Goal: Information Seeking & Learning: Learn about a topic

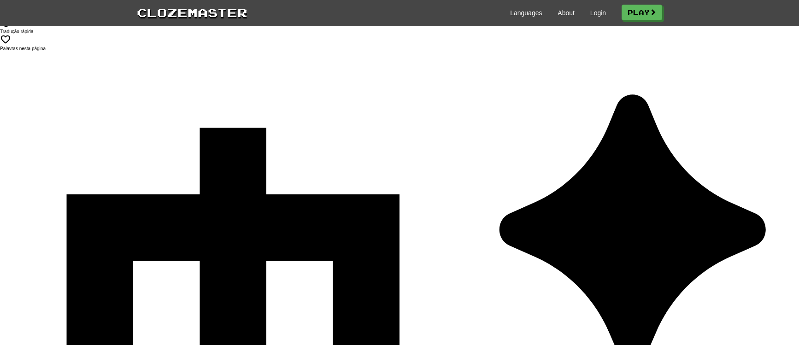
drag, startPoint x: 687, startPoint y: 113, endPoint x: 678, endPoint y: 98, distance: 17.4
click at [641, 13] on link "Play" at bounding box center [642, 13] width 41 height 16
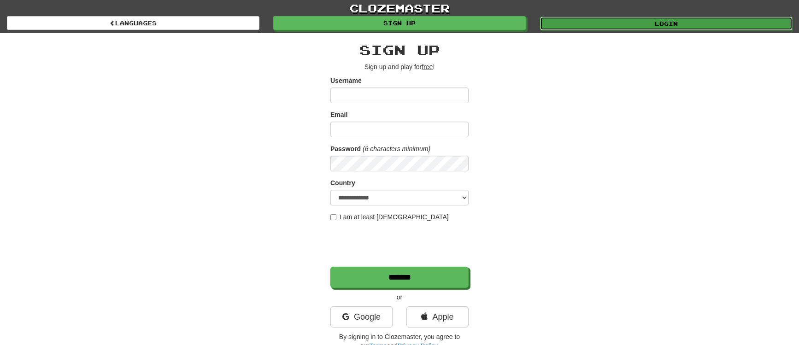
click at [598, 23] on link "Login" at bounding box center [666, 24] width 253 height 14
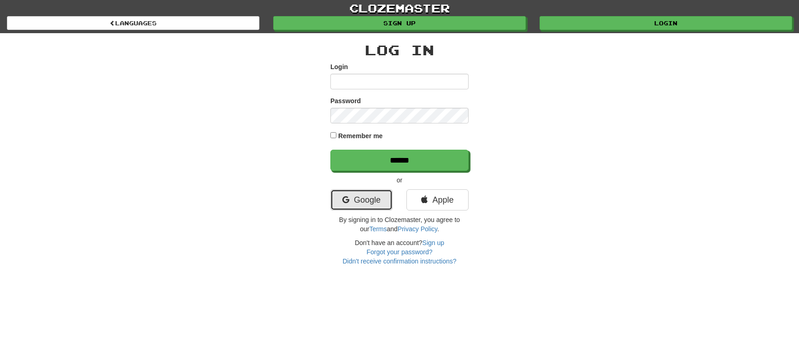
click at [356, 200] on link "Google" at bounding box center [361, 199] width 62 height 21
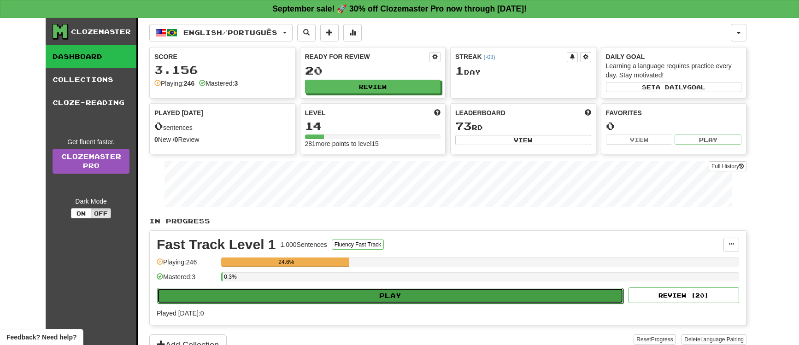
click at [367, 300] on button "Play" at bounding box center [390, 296] width 466 height 16
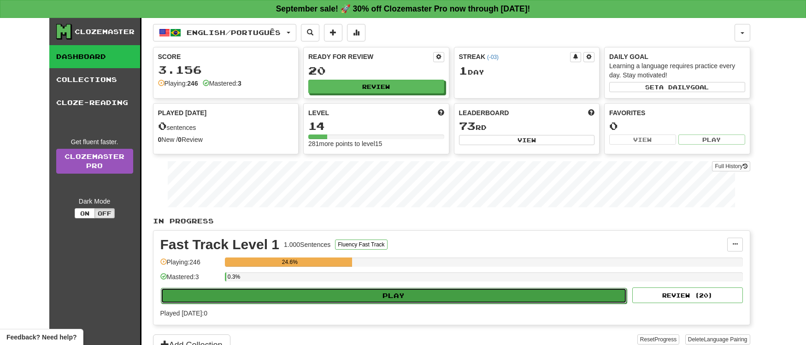
select select "**"
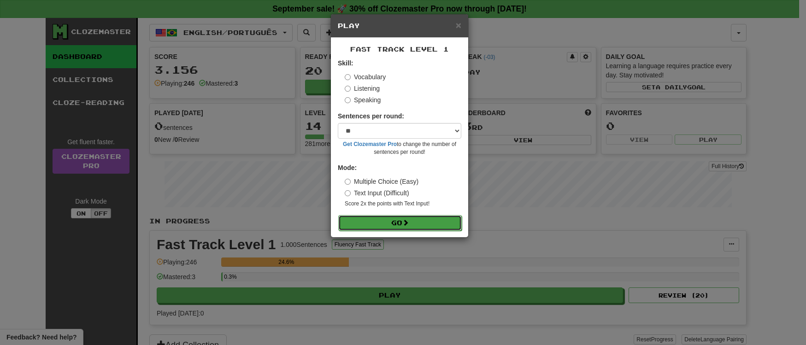
click at [392, 229] on button "Go" at bounding box center [399, 223] width 123 height 16
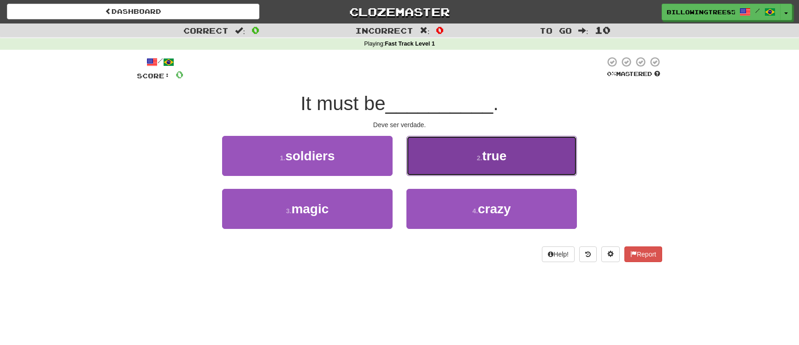
drag, startPoint x: 502, startPoint y: 162, endPoint x: 505, endPoint y: 156, distance: 6.4
click at [505, 156] on span "true" at bounding box center [494, 156] width 24 height 14
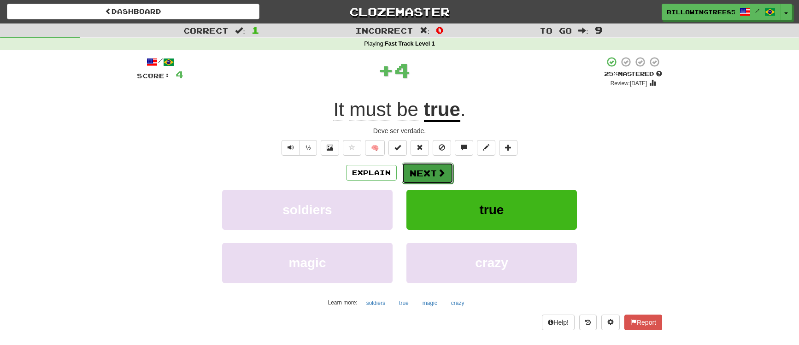
click at [433, 179] on button "Next" at bounding box center [428, 173] width 52 height 21
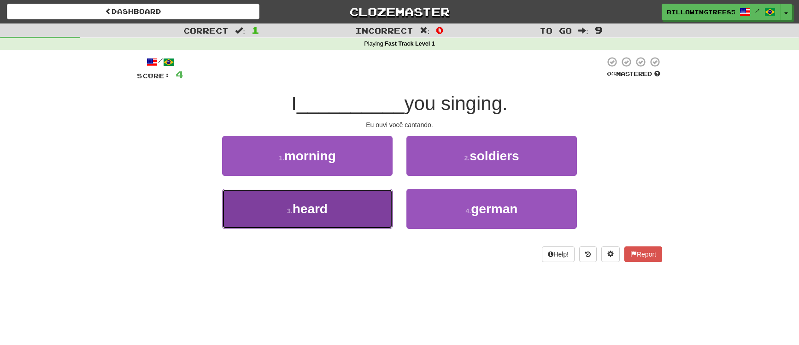
click at [364, 210] on button "3 . heard" at bounding box center [307, 209] width 170 height 40
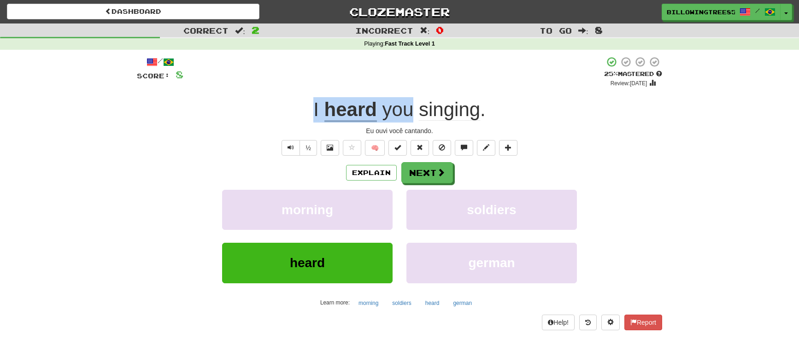
drag, startPoint x: 305, startPoint y: 109, endPoint x: 413, endPoint y: 112, distance: 108.3
click at [413, 112] on div "I heard you singing ." at bounding box center [399, 109] width 525 height 25
copy div "I heard you"
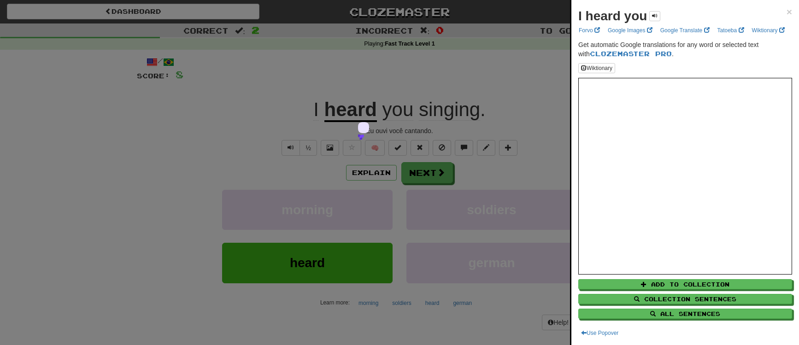
click at [482, 29] on div at bounding box center [399, 172] width 799 height 345
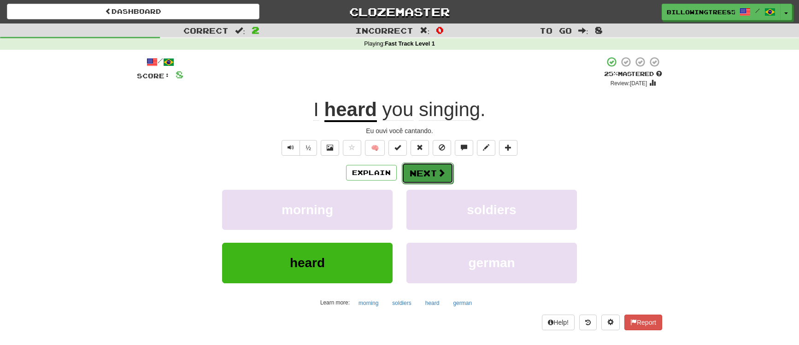
click at [441, 170] on span at bounding box center [441, 173] width 8 height 8
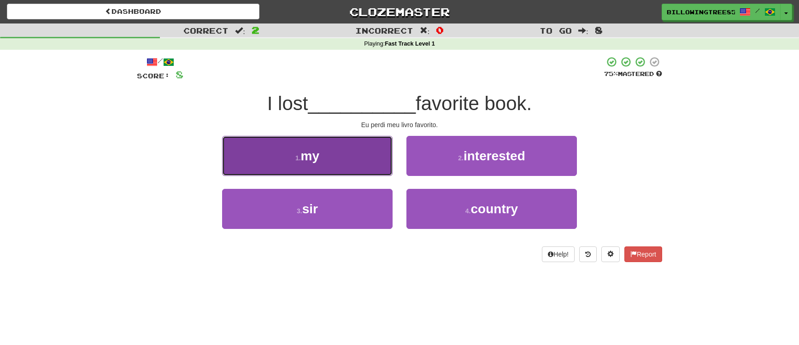
click at [377, 165] on button "1 . my" at bounding box center [307, 156] width 170 height 40
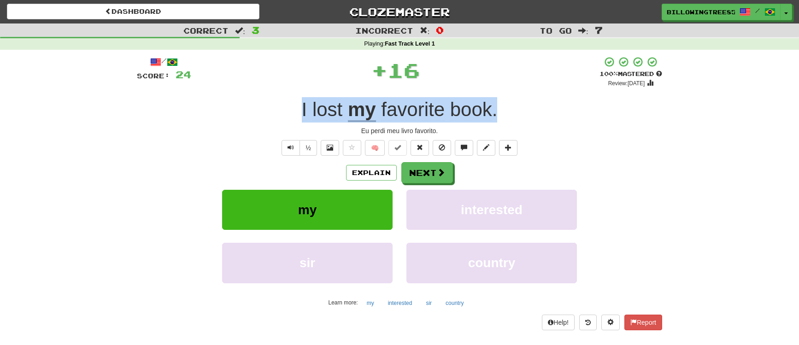
drag, startPoint x: 296, startPoint y: 106, endPoint x: 508, endPoint y: 110, distance: 212.0
click at [508, 110] on div "I lost my favorite book ." at bounding box center [399, 109] width 525 height 25
copy div "I lost my favorite book ."
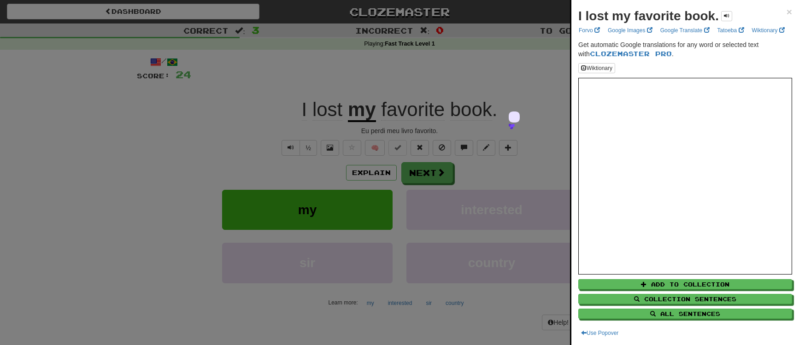
click at [509, 11] on div at bounding box center [399, 172] width 799 height 345
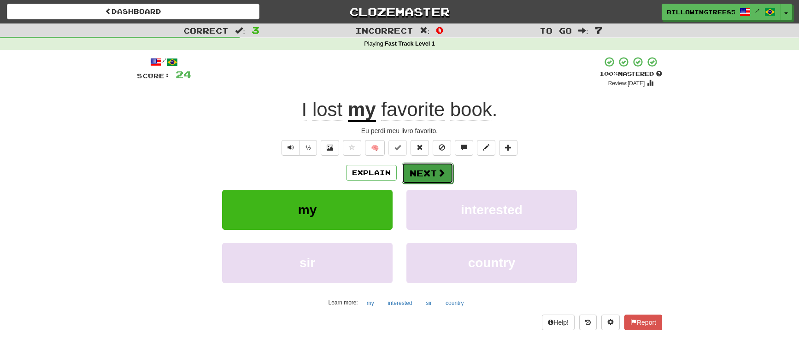
click at [427, 177] on button "Next" at bounding box center [428, 173] width 52 height 21
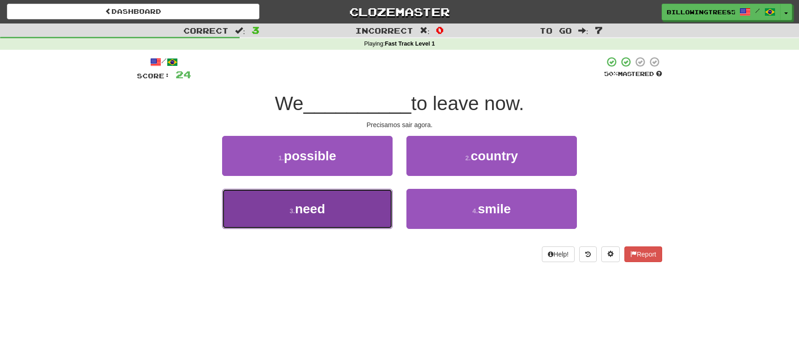
click at [359, 204] on button "3 . need" at bounding box center [307, 209] width 170 height 40
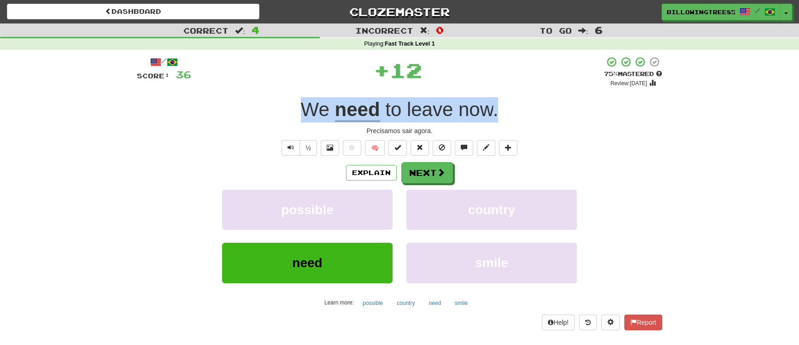
drag, startPoint x: 298, startPoint y: 106, endPoint x: 534, endPoint y: 110, distance: 236.0
click at [544, 107] on div "We need to leave now ." at bounding box center [399, 109] width 525 height 25
copy div "We need to leave now ."
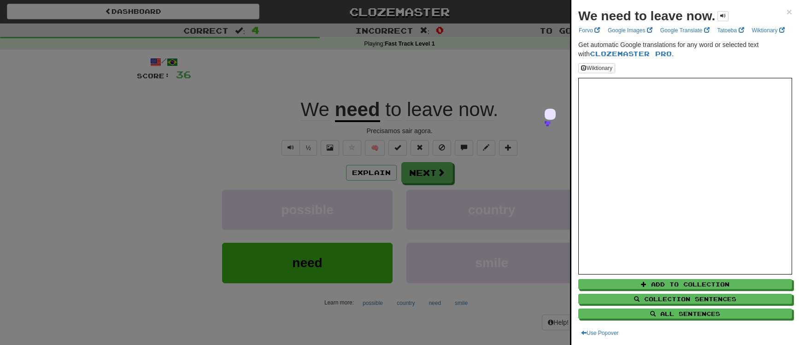
click at [549, 26] on div at bounding box center [399, 172] width 799 height 345
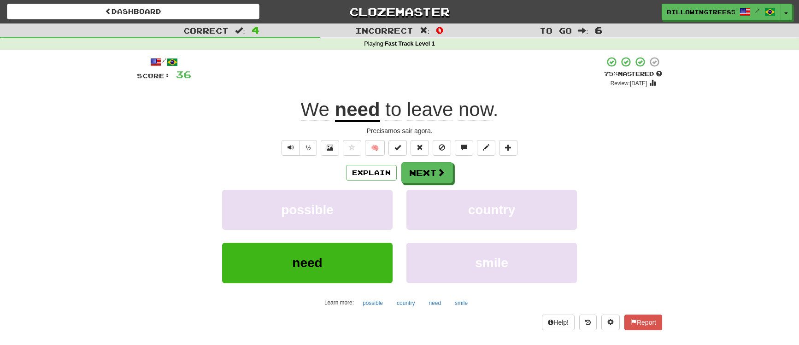
click at [431, 185] on div "Explain Next possible country need smile Learn more: possible country need smile" at bounding box center [399, 236] width 525 height 148
click at [428, 172] on button "Next" at bounding box center [428, 173] width 52 height 21
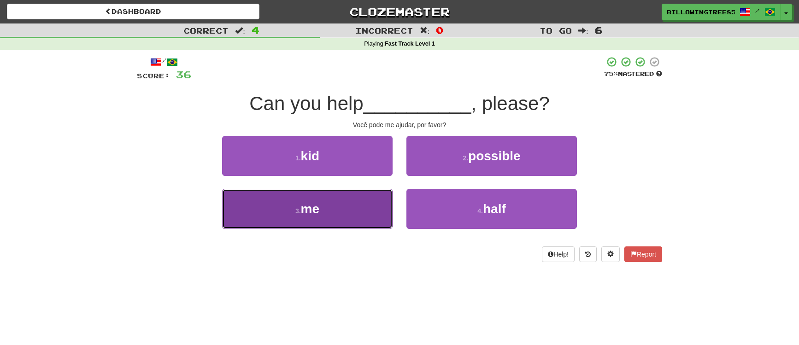
click at [338, 200] on button "3 . me" at bounding box center [307, 209] width 170 height 40
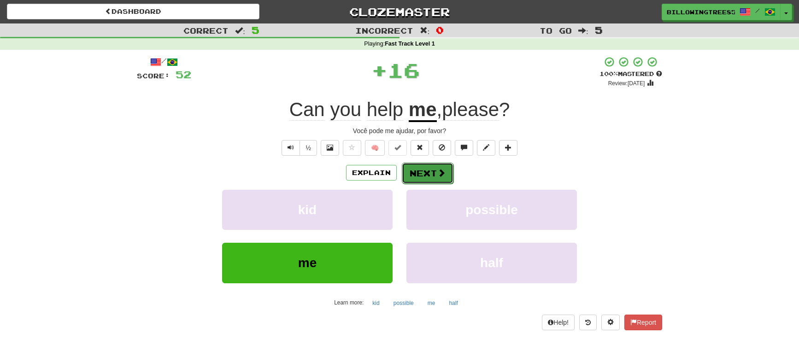
click at [413, 170] on button "Next" at bounding box center [428, 173] width 52 height 21
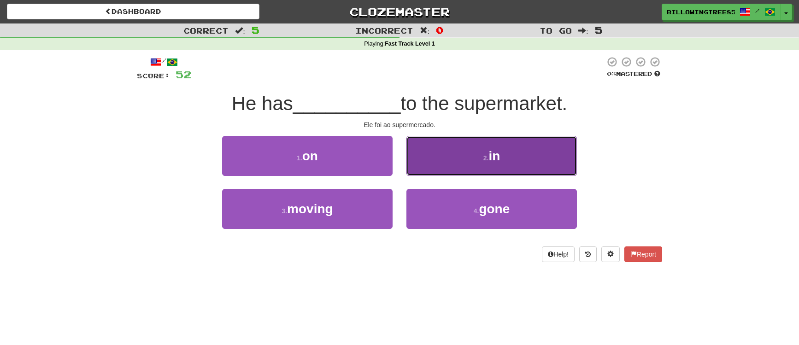
click at [488, 164] on button "2 . in" at bounding box center [491, 156] width 170 height 40
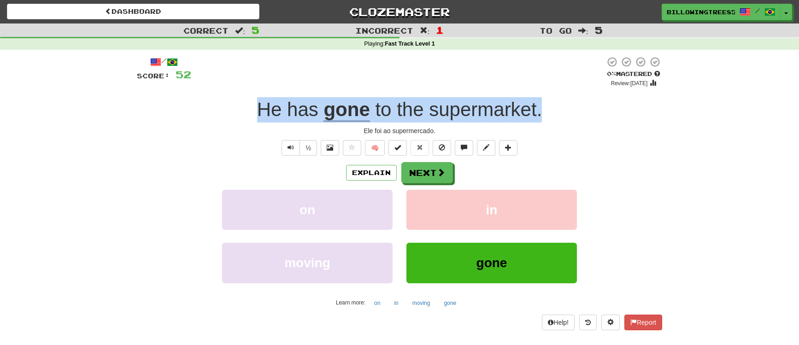
drag, startPoint x: 352, startPoint y: 106, endPoint x: 546, endPoint y: 112, distance: 195.0
click at [546, 112] on div "He has gone to the supermarket ." at bounding box center [399, 109] width 525 height 25
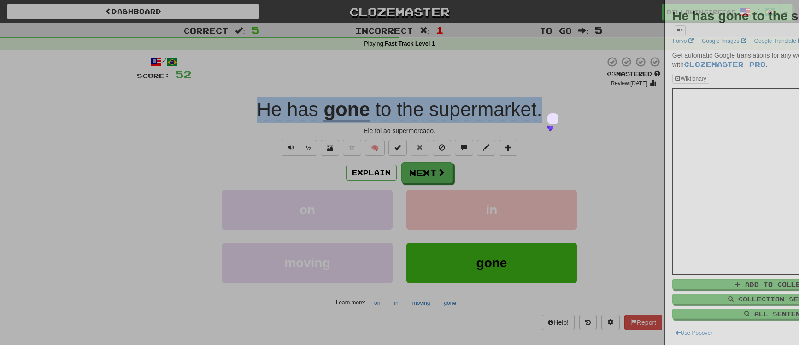
copy div "He has gone to the supermarket ."
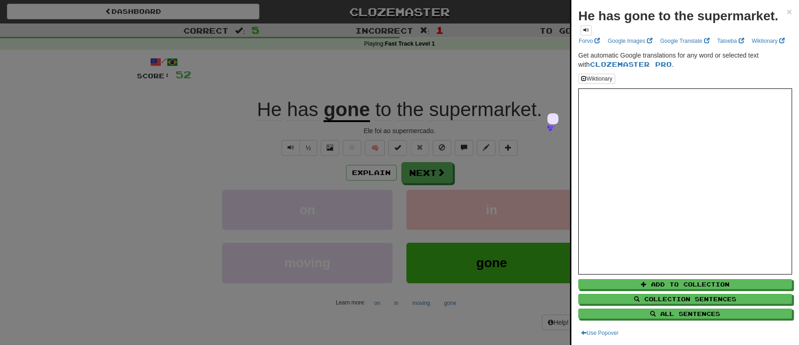
click at [479, 23] on div at bounding box center [399, 172] width 799 height 345
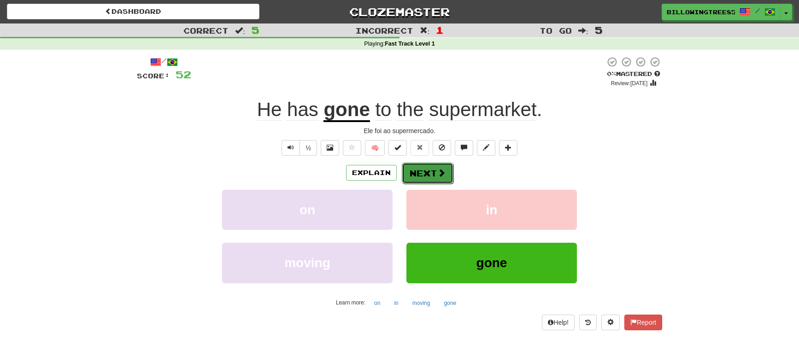
click at [421, 171] on button "Next" at bounding box center [428, 173] width 52 height 21
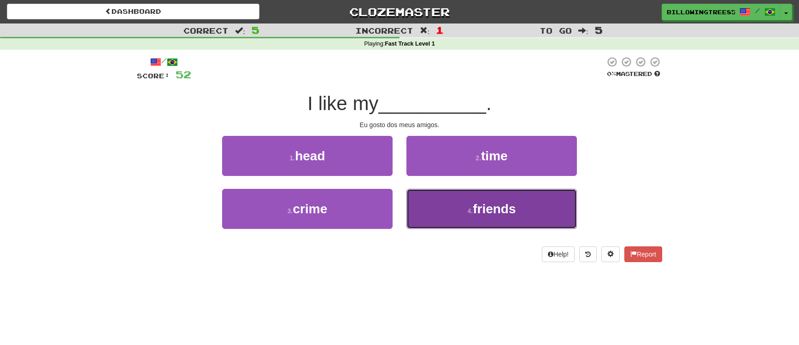
click at [458, 203] on button "4 . friends" at bounding box center [491, 209] width 170 height 40
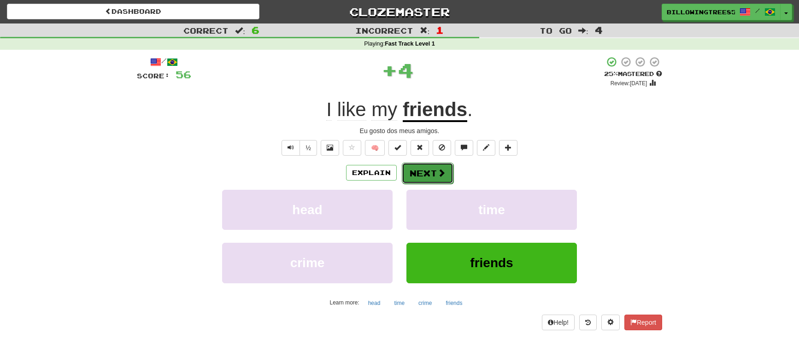
click at [427, 174] on button "Next" at bounding box center [428, 173] width 52 height 21
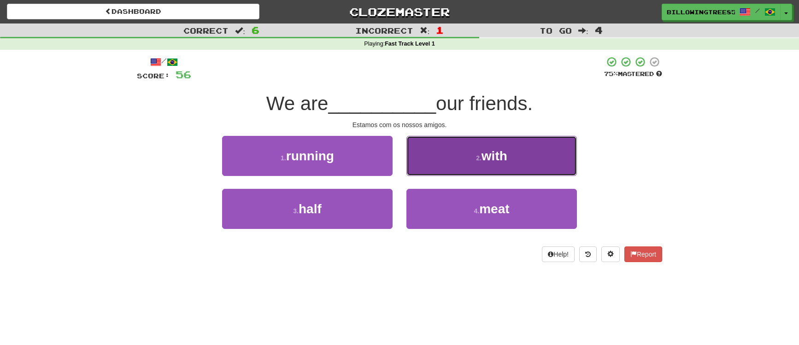
click at [478, 163] on button "2 . with" at bounding box center [491, 156] width 170 height 40
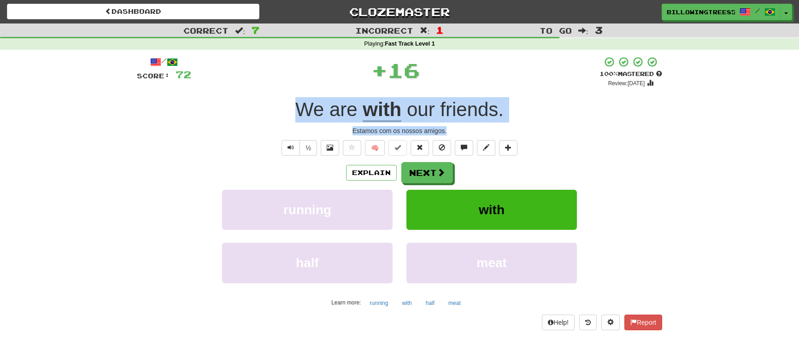
copy div "We are with our friends . Estamos com os nossos amigos."
drag, startPoint x: 342, startPoint y: 116, endPoint x: 504, endPoint y: 124, distance: 161.9
click at [504, 124] on div "/ Score: 72 + 16 100 % Mastered Review: 2026-03-20 We are with our friends . Es…" at bounding box center [399, 193] width 525 height 274
click at [287, 103] on div "We are with our friends ." at bounding box center [399, 109] width 525 height 25
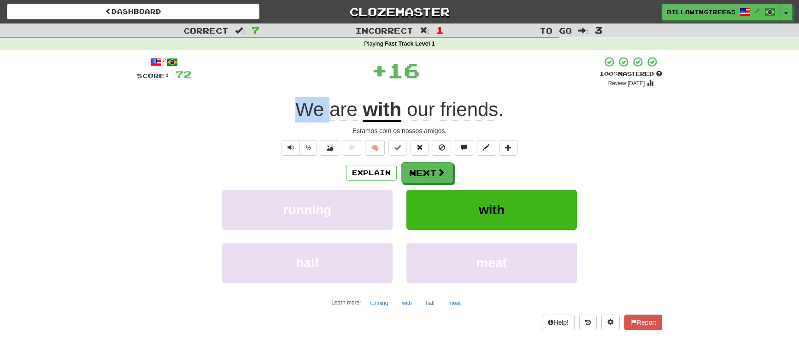
click at [286, 103] on div "We are with our friends ." at bounding box center [399, 109] width 525 height 25
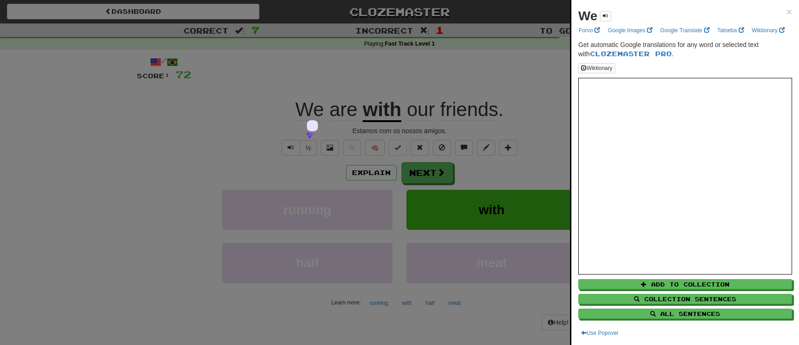
click at [290, 101] on div at bounding box center [399, 172] width 799 height 345
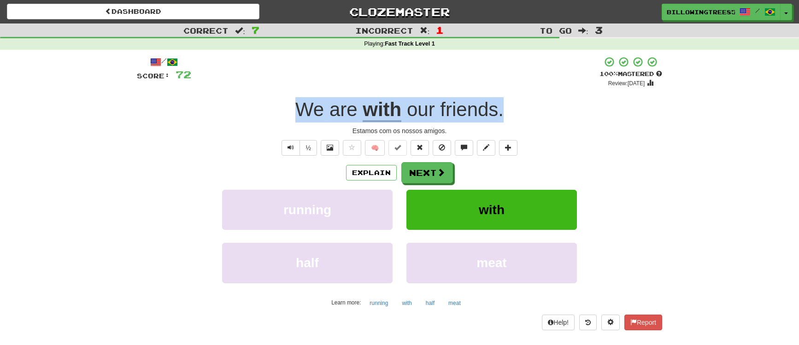
copy div "We are with our friends ."
drag, startPoint x: 290, startPoint y: 101, endPoint x: 503, endPoint y: 106, distance: 212.5
click at [503, 106] on div "We are with our friends ." at bounding box center [399, 109] width 525 height 25
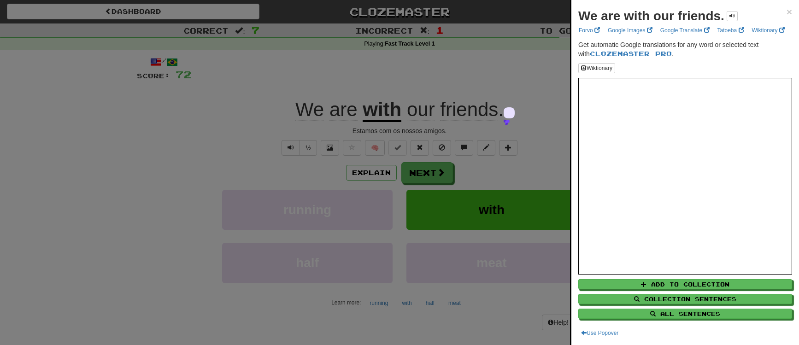
click at [514, 14] on div at bounding box center [399, 172] width 799 height 345
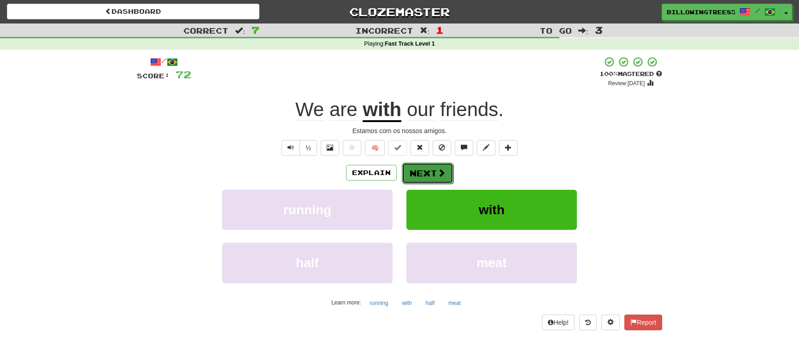
click at [445, 174] on button "Next" at bounding box center [428, 173] width 52 height 21
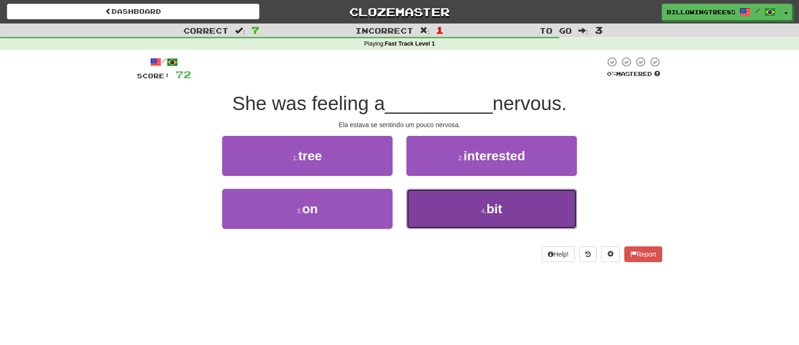
click at [468, 194] on button "4 . bit" at bounding box center [491, 209] width 170 height 40
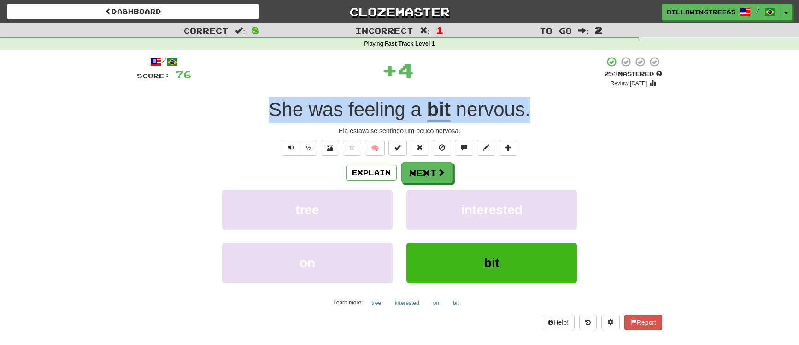
drag, startPoint x: 254, startPoint y: 110, endPoint x: 561, endPoint y: 116, distance: 307.4
click at [561, 116] on div "She was feeling a bit nervous ." at bounding box center [399, 109] width 525 height 25
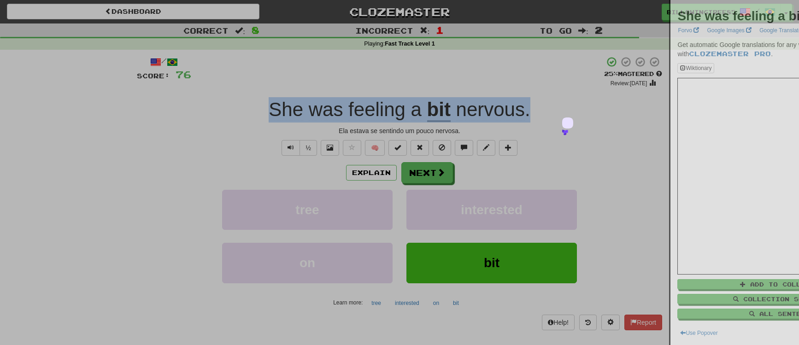
copy div "She was feeling a bit nervous ."
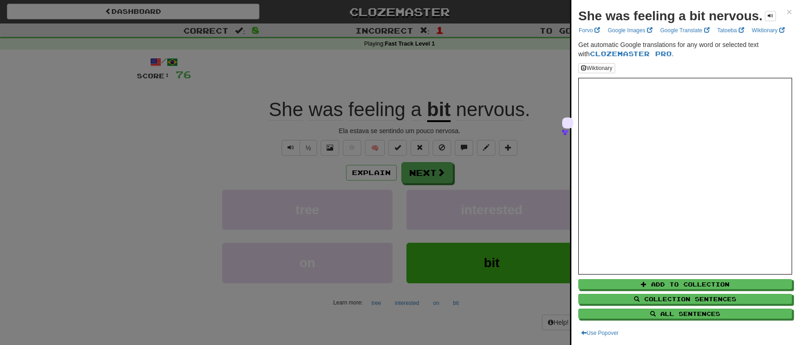
click at [469, 30] on div at bounding box center [399, 172] width 799 height 345
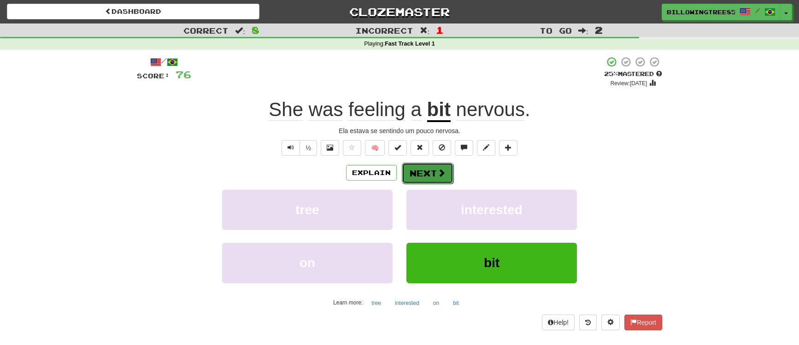
click at [433, 175] on button "Next" at bounding box center [428, 173] width 52 height 21
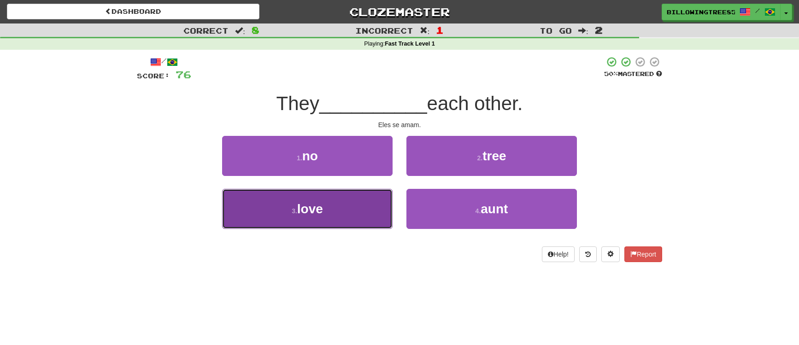
click at [364, 198] on button "3 . love" at bounding box center [307, 209] width 170 height 40
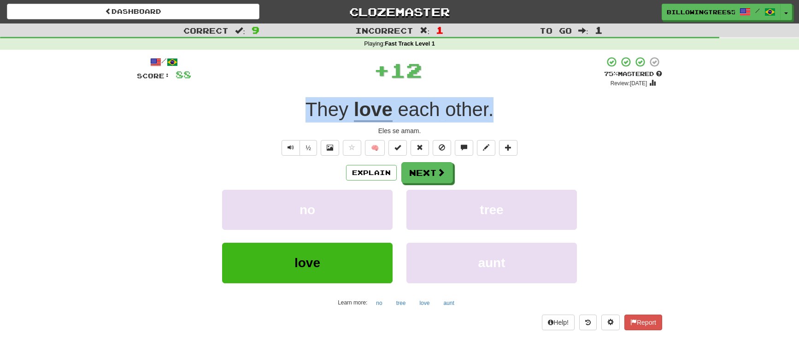
drag, startPoint x: 323, startPoint y: 107, endPoint x: 539, endPoint y: 121, distance: 215.6
click at [540, 121] on div "They love each other ." at bounding box center [399, 109] width 525 height 25
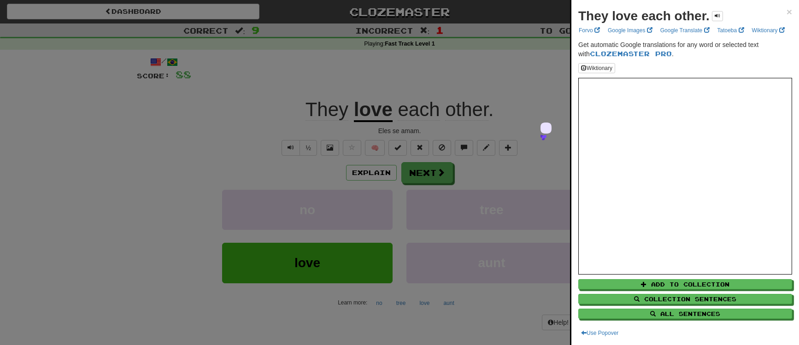
drag, startPoint x: 458, startPoint y: 110, endPoint x: 510, endPoint y: 120, distance: 52.1
click at [510, 120] on div at bounding box center [399, 172] width 799 height 345
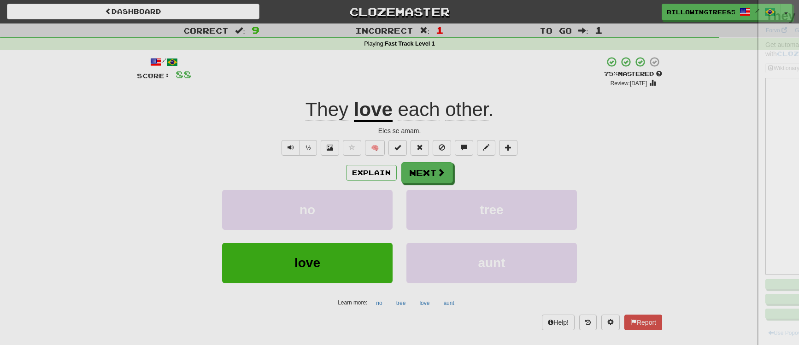
click at [488, 89] on div at bounding box center [399, 172] width 799 height 345
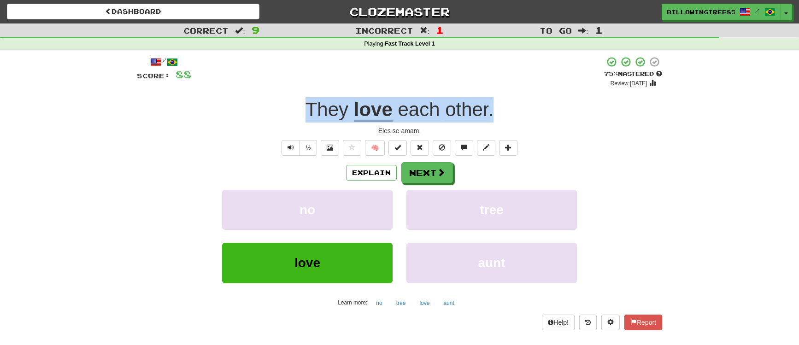
drag, startPoint x: 296, startPoint y: 98, endPoint x: 559, endPoint y: 110, distance: 263.4
click at [559, 110] on div "They love each other ." at bounding box center [399, 109] width 525 height 25
copy div "They love each other ."
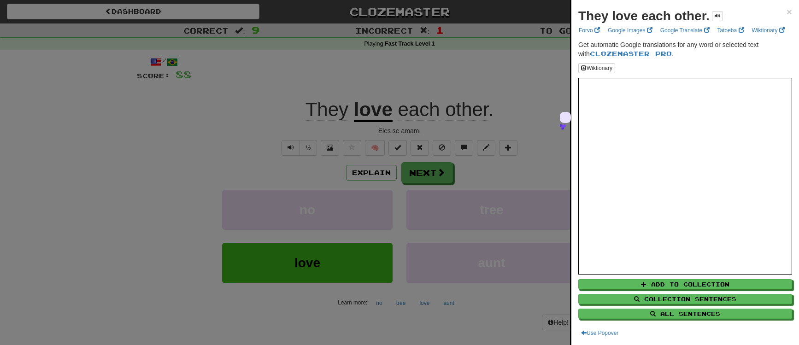
click at [482, 27] on div at bounding box center [399, 172] width 799 height 345
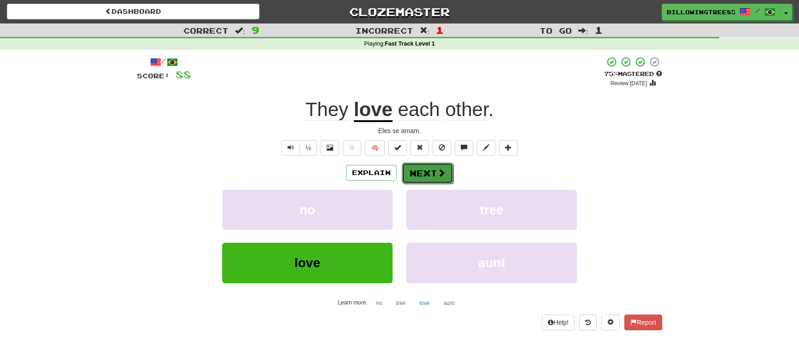
click at [442, 171] on span at bounding box center [441, 173] width 8 height 8
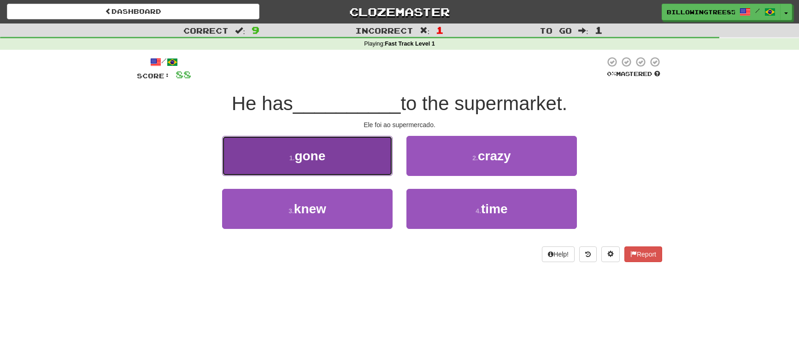
click at [380, 157] on button "1 . gone" at bounding box center [307, 156] width 170 height 40
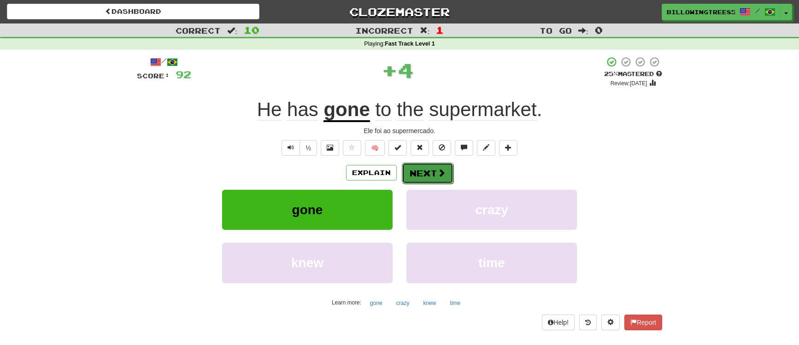
click at [423, 175] on button "Next" at bounding box center [428, 173] width 52 height 21
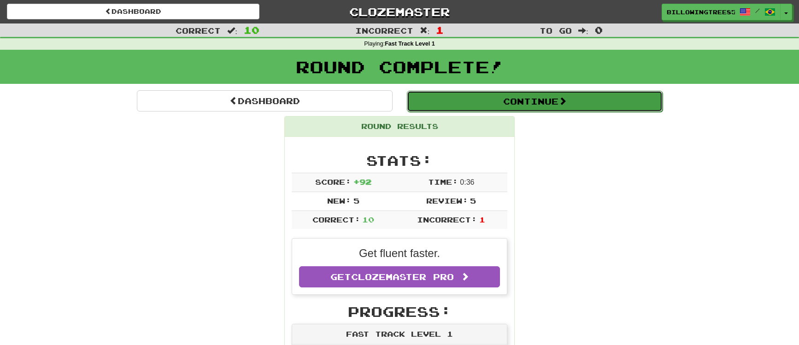
click at [529, 102] on button "Continue" at bounding box center [535, 101] width 256 height 21
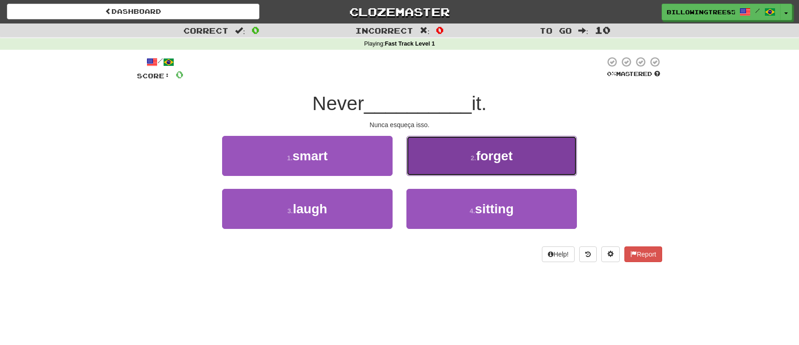
click at [499, 156] on span "forget" at bounding box center [494, 156] width 36 height 14
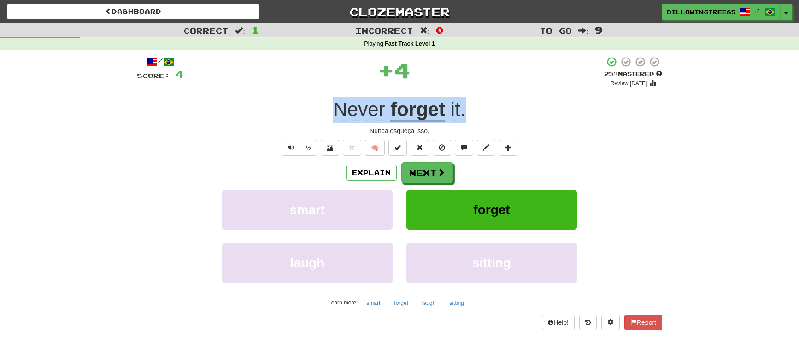
drag, startPoint x: 327, startPoint y: 110, endPoint x: 490, endPoint y: 114, distance: 163.2
click at [490, 114] on div "Never forget it ." at bounding box center [399, 109] width 525 height 25
copy div "Never forget it ."
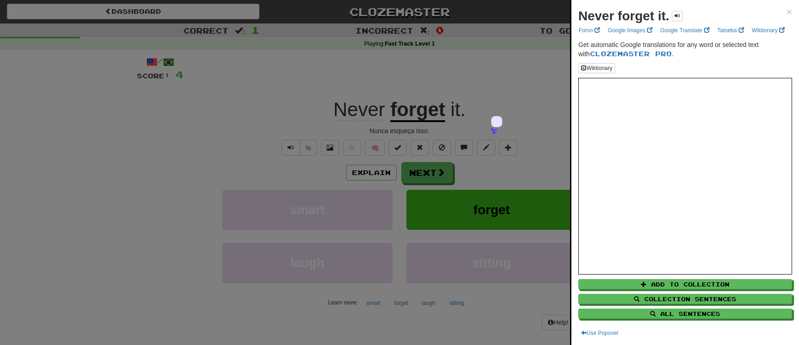
click at [467, 17] on div at bounding box center [399, 172] width 799 height 345
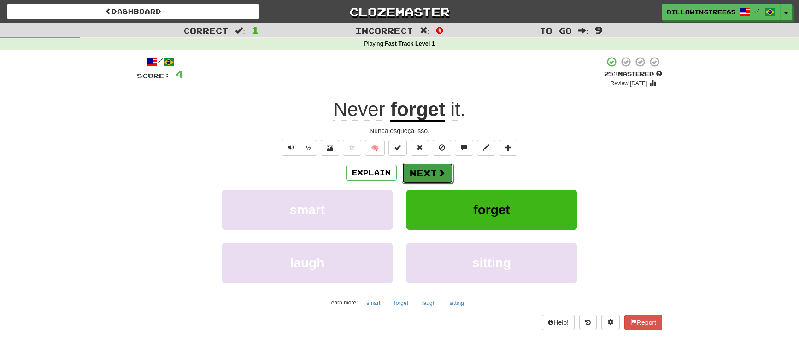
click at [409, 178] on button "Next" at bounding box center [428, 173] width 52 height 21
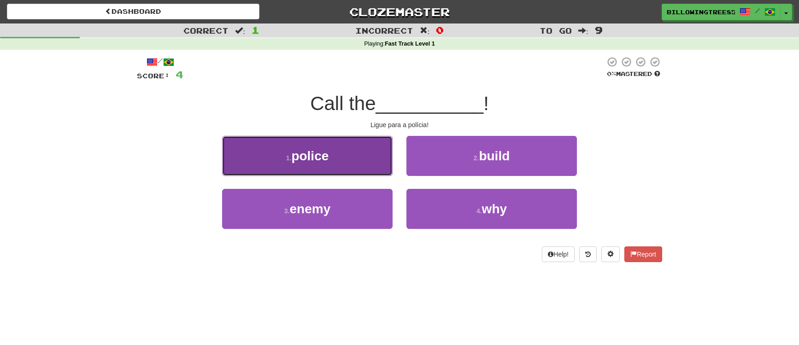
click at [346, 148] on button "1 . police" at bounding box center [307, 156] width 170 height 40
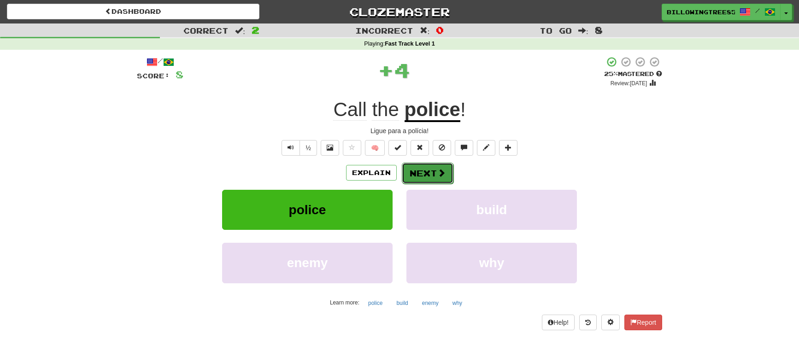
click at [408, 172] on button "Next" at bounding box center [428, 173] width 52 height 21
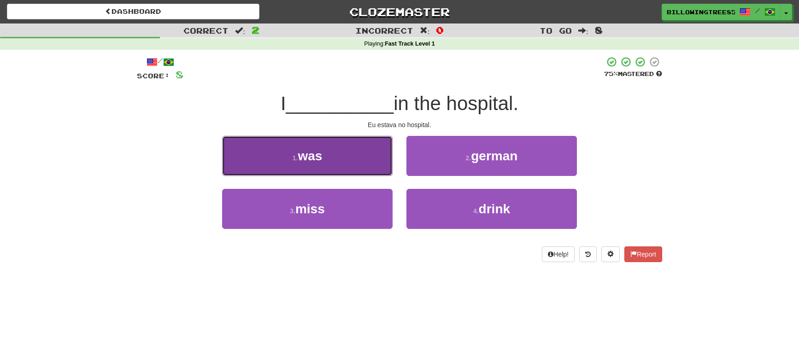
click at [354, 153] on button "1 . was" at bounding box center [307, 156] width 170 height 40
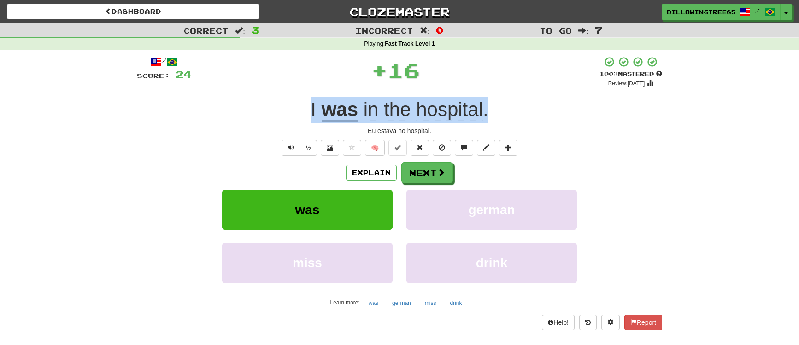
copy div "I was in the hospital ."
drag, startPoint x: 300, startPoint y: 104, endPoint x: 499, endPoint y: 119, distance: 200.5
click at [501, 115] on div "I was in the hospital ." at bounding box center [399, 109] width 525 height 25
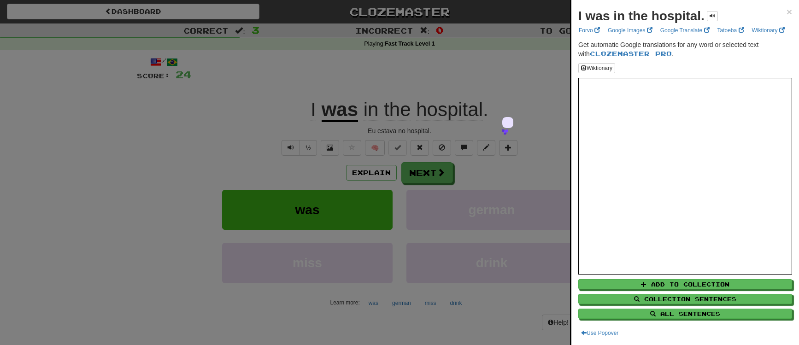
click at [464, 31] on div at bounding box center [399, 172] width 799 height 345
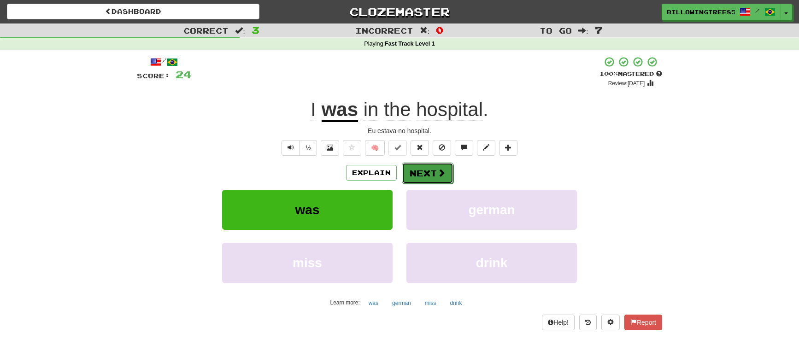
click at [425, 174] on button "Next" at bounding box center [428, 173] width 52 height 21
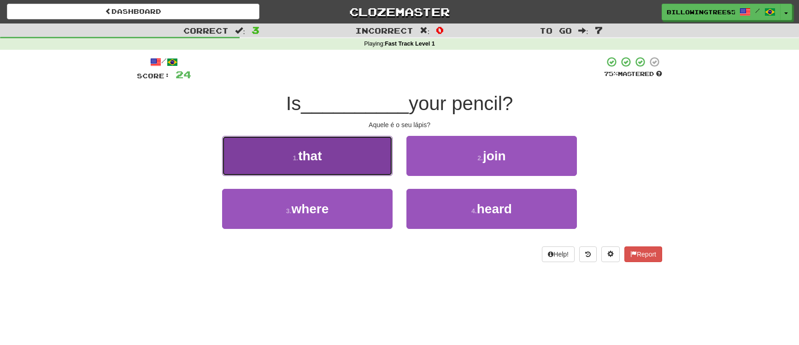
click at [357, 149] on button "1 . that" at bounding box center [307, 156] width 170 height 40
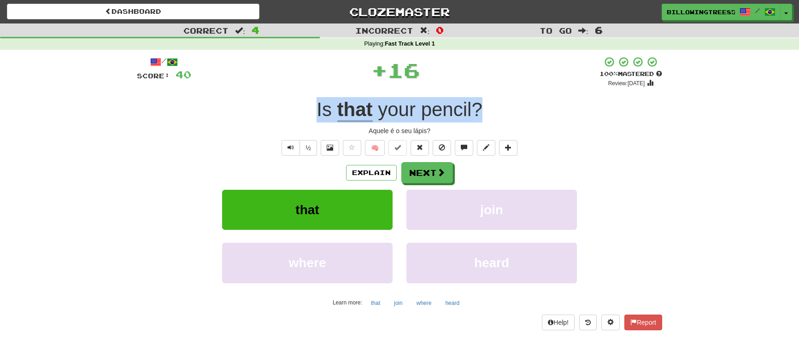
drag, startPoint x: 307, startPoint y: 100, endPoint x: 521, endPoint y: 117, distance: 214.5
click at [522, 109] on div "Is that your pencil ?" at bounding box center [399, 109] width 525 height 25
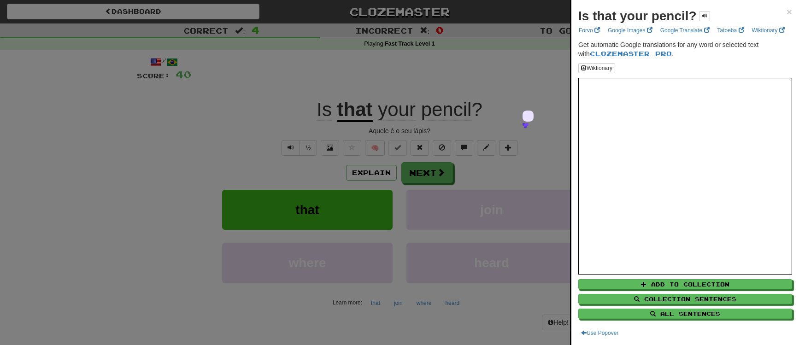
click at [436, 14] on div at bounding box center [399, 172] width 799 height 345
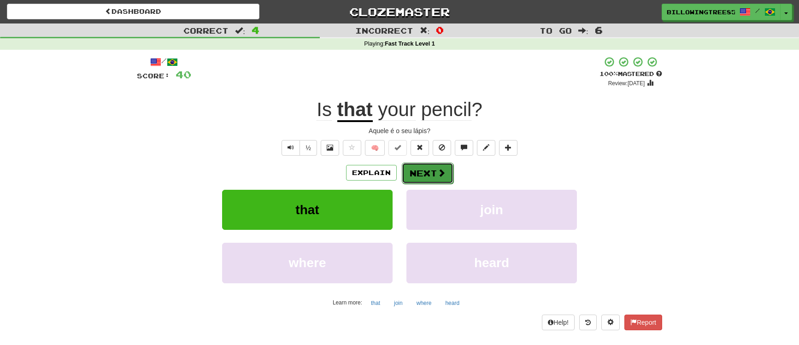
click at [425, 175] on button "Next" at bounding box center [428, 173] width 52 height 21
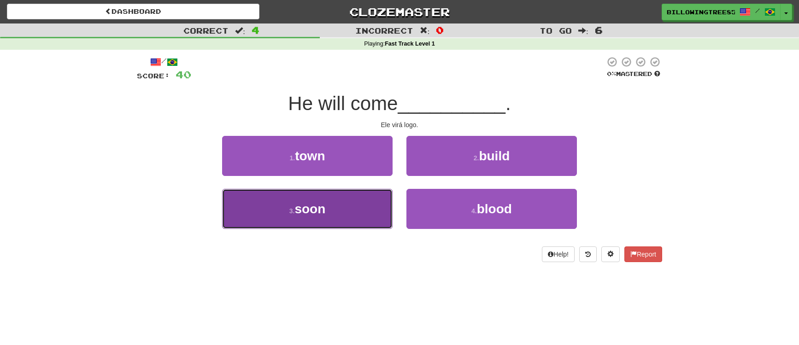
click at [374, 205] on button "3 . soon" at bounding box center [307, 209] width 170 height 40
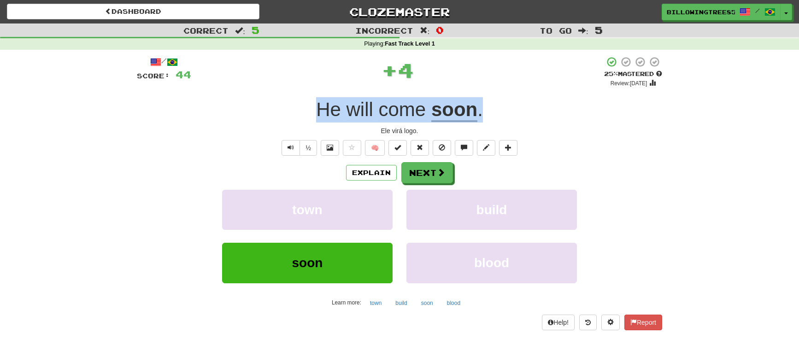
drag, startPoint x: 380, startPoint y: 105, endPoint x: 495, endPoint y: 102, distance: 115.2
click at [495, 102] on div "He will come soon ." at bounding box center [399, 109] width 525 height 25
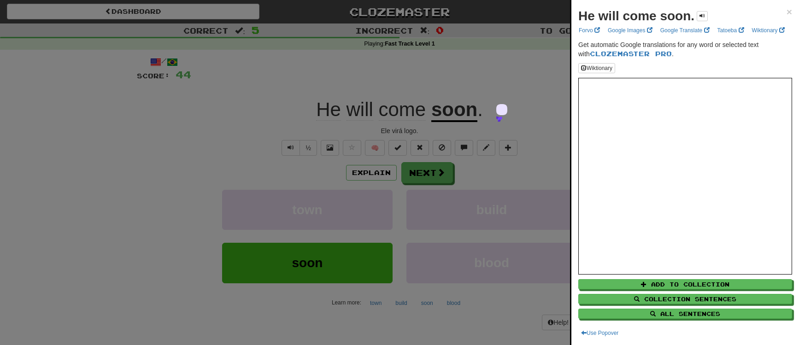
click at [459, 26] on div at bounding box center [399, 172] width 799 height 345
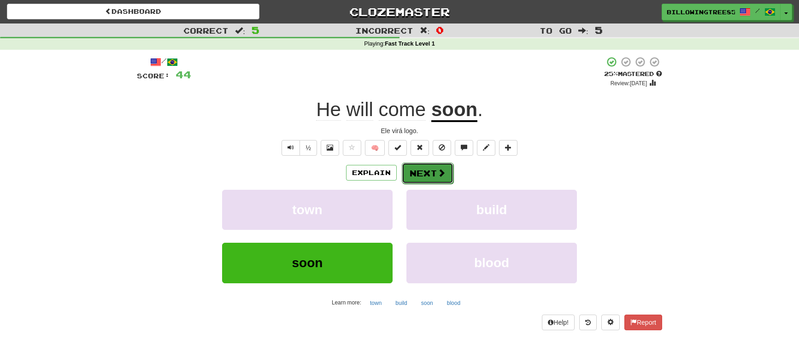
click at [417, 175] on button "Next" at bounding box center [428, 173] width 52 height 21
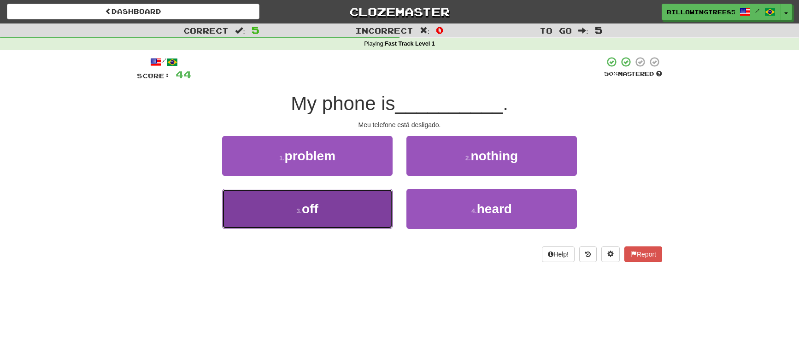
click at [352, 206] on button "3 . off" at bounding box center [307, 209] width 170 height 40
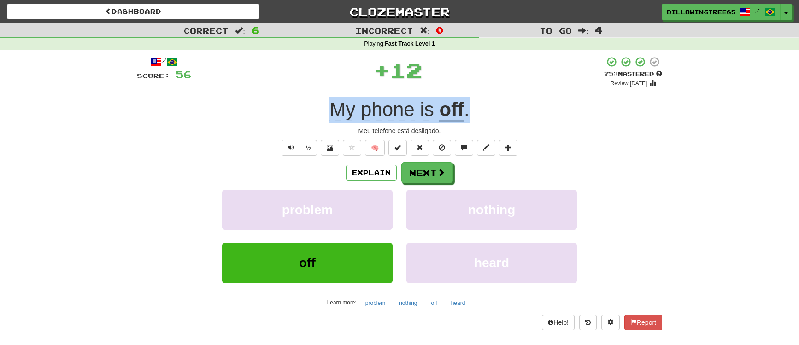
drag, startPoint x: 331, startPoint y: 116, endPoint x: 484, endPoint y: 109, distance: 153.1
click at [484, 109] on div "My phone is off ." at bounding box center [399, 109] width 525 height 25
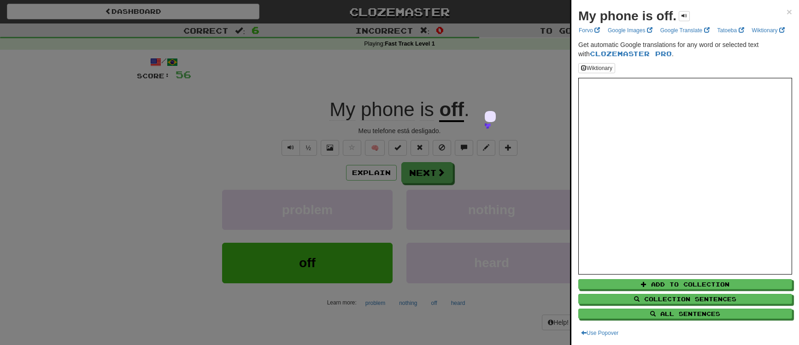
drag, startPoint x: 475, startPoint y: 29, endPoint x: 471, endPoint y: 41, distance: 12.9
click at [475, 29] on div at bounding box center [399, 172] width 799 height 345
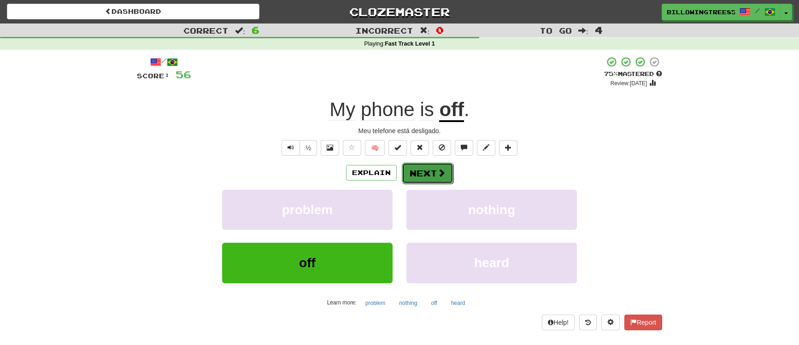
click at [434, 163] on button "Next" at bounding box center [428, 173] width 52 height 21
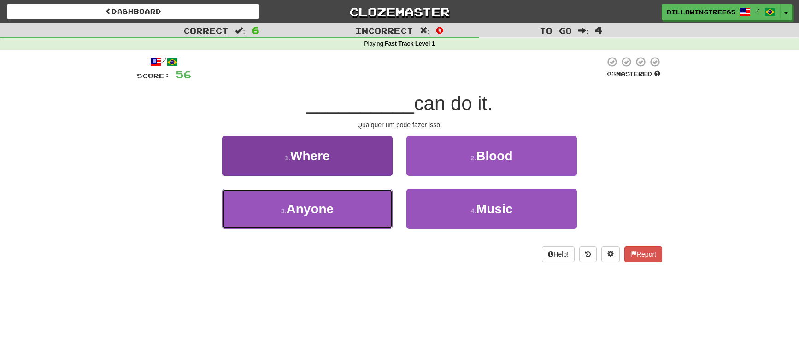
click at [368, 197] on button "3 . Anyone" at bounding box center [307, 209] width 170 height 40
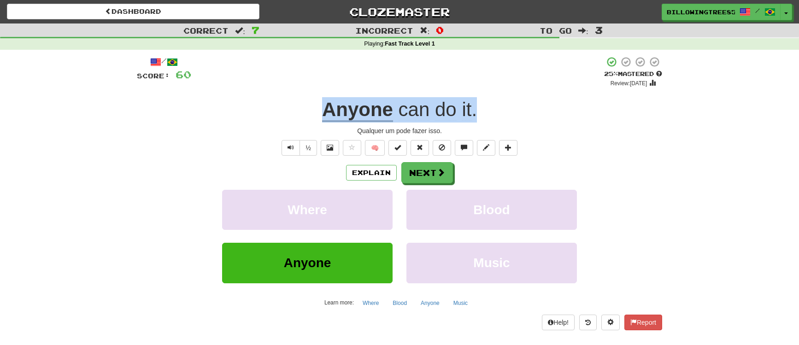
drag, startPoint x: 319, startPoint y: 107, endPoint x: 517, endPoint y: 108, distance: 198.1
click at [517, 108] on div "Anyone can do it ." at bounding box center [399, 109] width 525 height 25
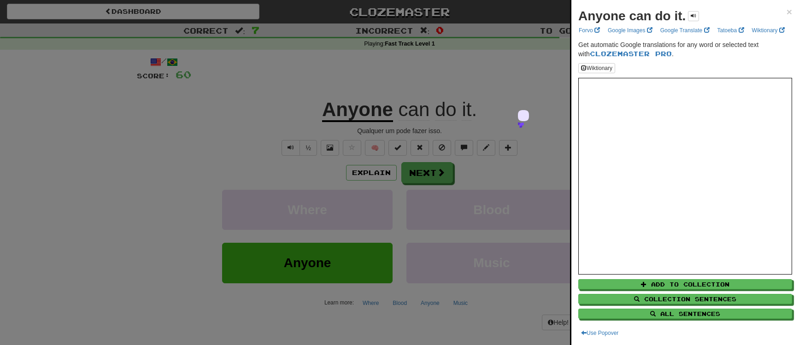
click at [468, 18] on div at bounding box center [399, 172] width 799 height 345
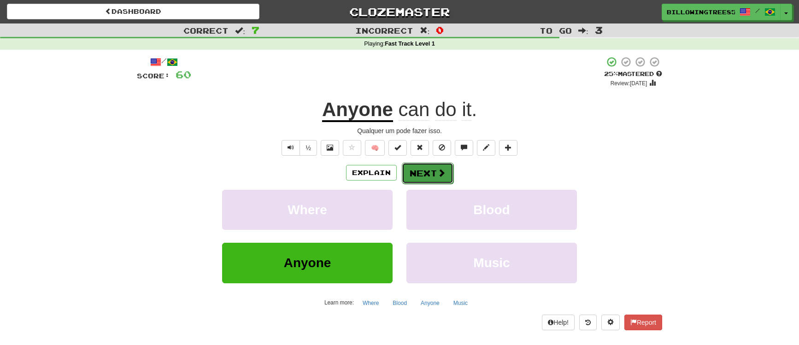
click at [416, 173] on button "Next" at bounding box center [428, 173] width 52 height 21
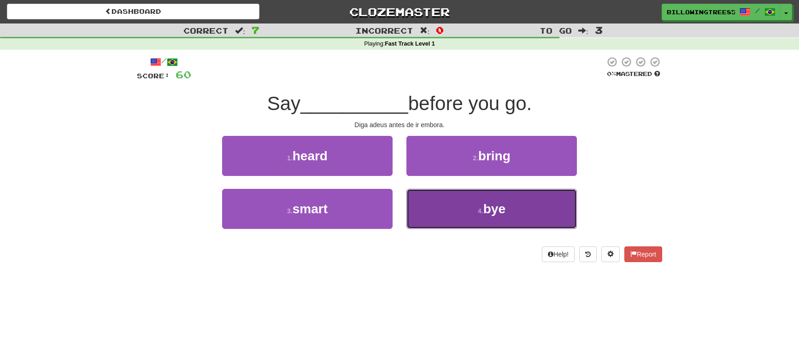
click at [462, 207] on button "4 . bye" at bounding box center [491, 209] width 170 height 40
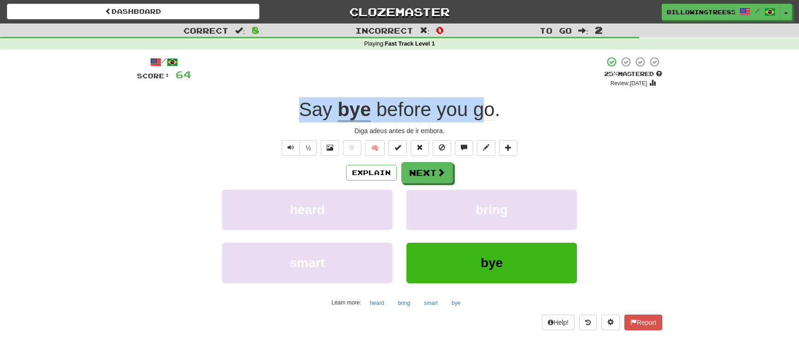
drag, startPoint x: 301, startPoint y: 118, endPoint x: 485, endPoint y: 113, distance: 184.4
click at [485, 113] on div "Say bye before you go ." at bounding box center [399, 109] width 525 height 25
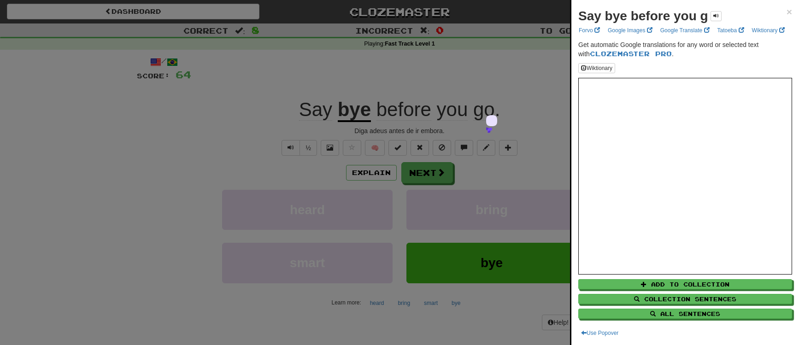
drag, startPoint x: 402, startPoint y: 96, endPoint x: 361, endPoint y: 94, distance: 41.5
click at [400, 96] on div at bounding box center [399, 172] width 799 height 345
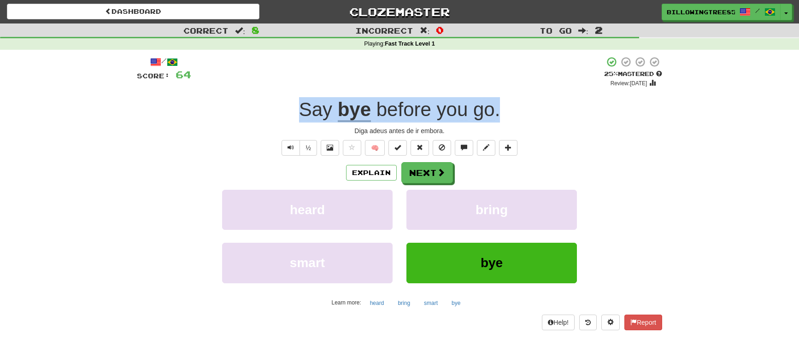
drag, startPoint x: 299, startPoint y: 100, endPoint x: 571, endPoint y: 108, distance: 272.5
click at [571, 108] on div "Say bye before you go ." at bounding box center [399, 109] width 525 height 25
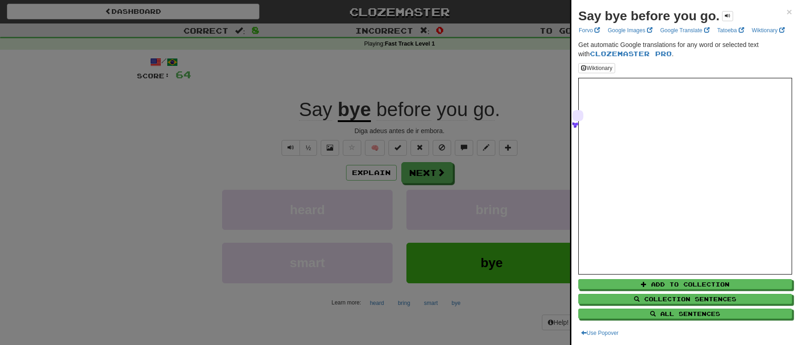
click at [464, 17] on div at bounding box center [399, 172] width 799 height 345
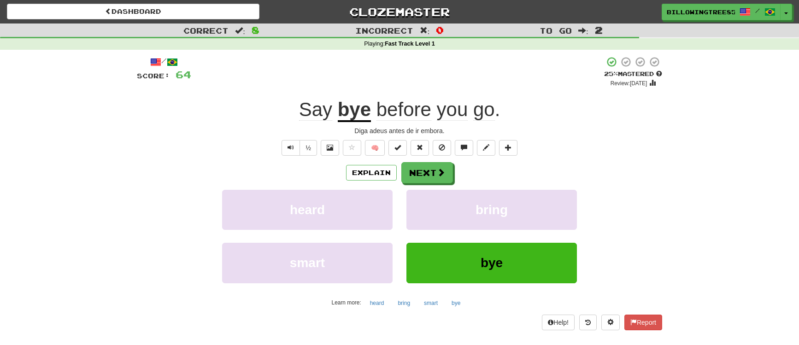
click at [438, 160] on div "/ Score: 64 + 4 25 % Mastered Review: 2025-09-22 Say bye before you go . Diga a…" at bounding box center [399, 193] width 525 height 274
click at [435, 177] on button "Next" at bounding box center [428, 173] width 52 height 21
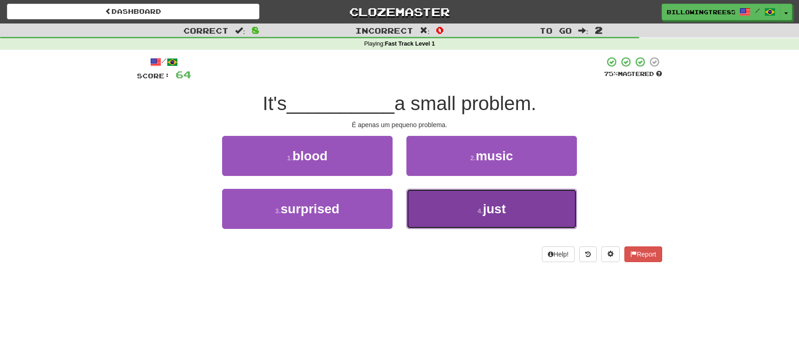
click at [479, 209] on small "4 ." at bounding box center [480, 210] width 6 height 7
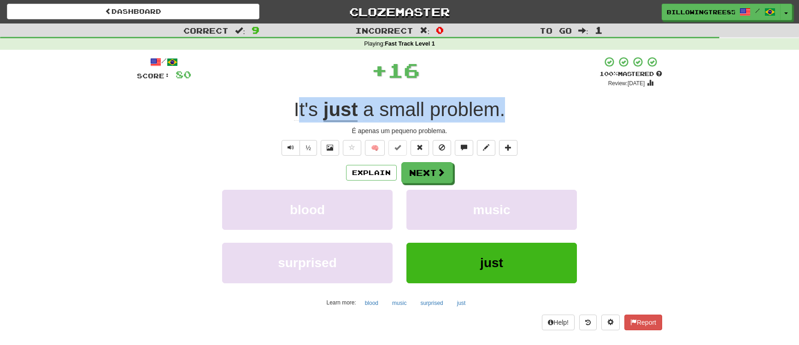
drag, startPoint x: 311, startPoint y: 112, endPoint x: 554, endPoint y: 109, distance: 243.3
click at [554, 109] on div "It's just a small problem ." at bounding box center [399, 109] width 525 height 25
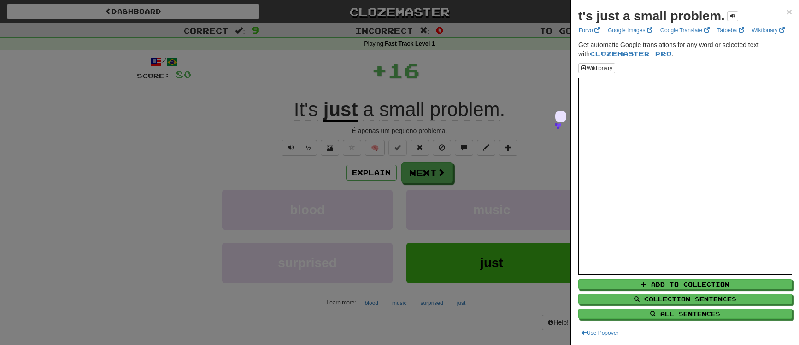
drag, startPoint x: 289, startPoint y: 105, endPoint x: 461, endPoint y: 101, distance: 171.9
click at [464, 101] on div at bounding box center [399, 172] width 799 height 345
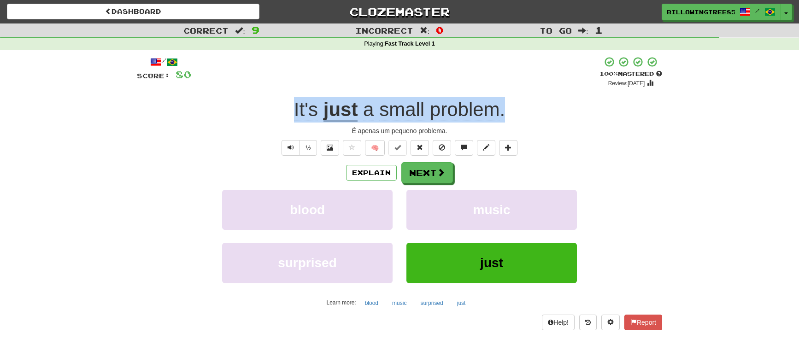
drag, startPoint x: 312, startPoint y: 108, endPoint x: 506, endPoint y: 103, distance: 193.6
click at [506, 103] on div "It's just a small problem ." at bounding box center [399, 109] width 525 height 25
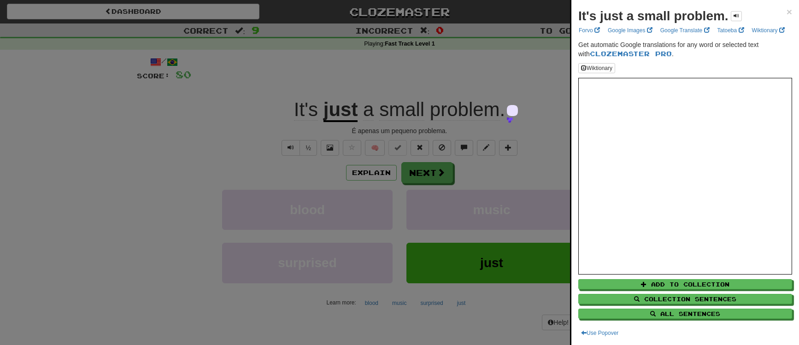
click at [496, 20] on div at bounding box center [399, 172] width 799 height 345
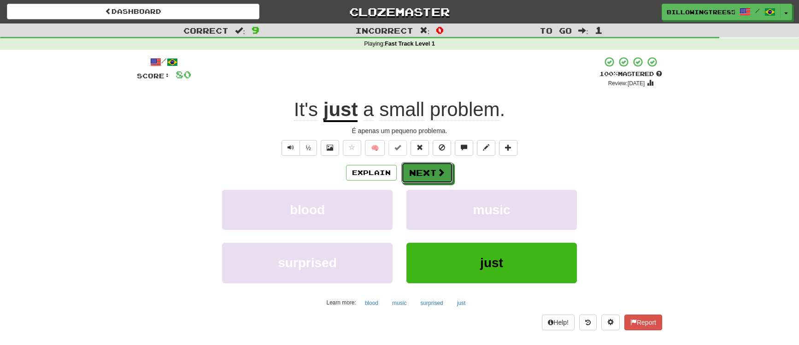
click at [430, 177] on button "Next" at bounding box center [427, 172] width 52 height 21
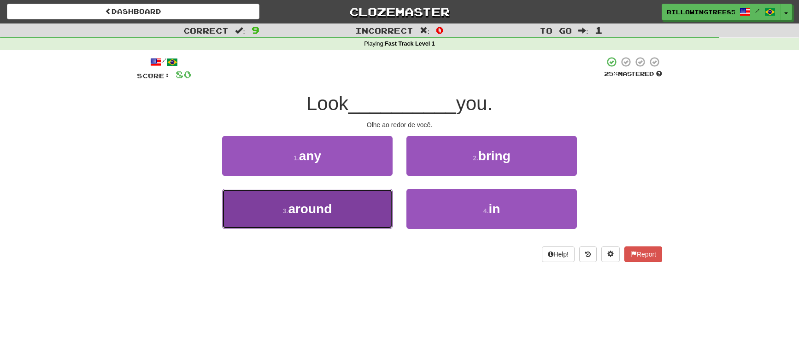
click at [342, 225] on button "3 . around" at bounding box center [307, 209] width 170 height 40
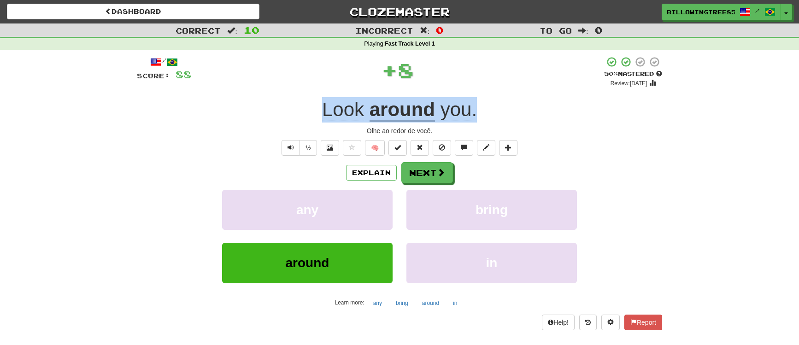
drag, startPoint x: 318, startPoint y: 109, endPoint x: 523, endPoint y: 108, distance: 205.0
click at [523, 108] on div "Look around you ." at bounding box center [399, 109] width 525 height 25
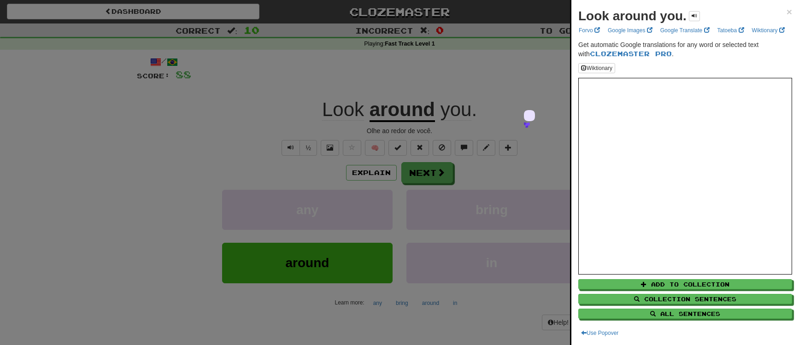
drag, startPoint x: 489, startPoint y: 25, endPoint x: 476, endPoint y: 44, distance: 23.8
click at [489, 25] on div at bounding box center [399, 172] width 799 height 345
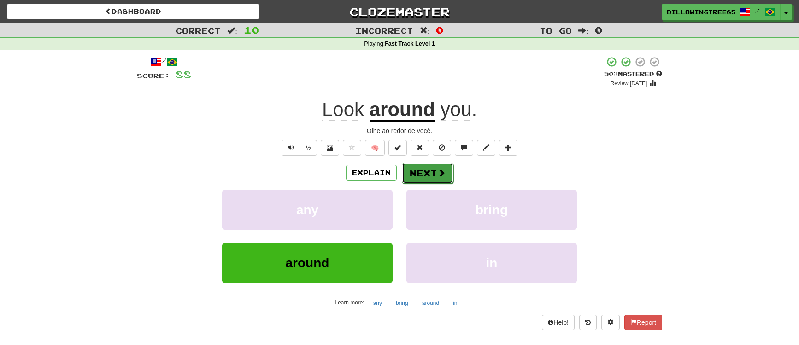
click at [428, 173] on button "Next" at bounding box center [428, 173] width 52 height 21
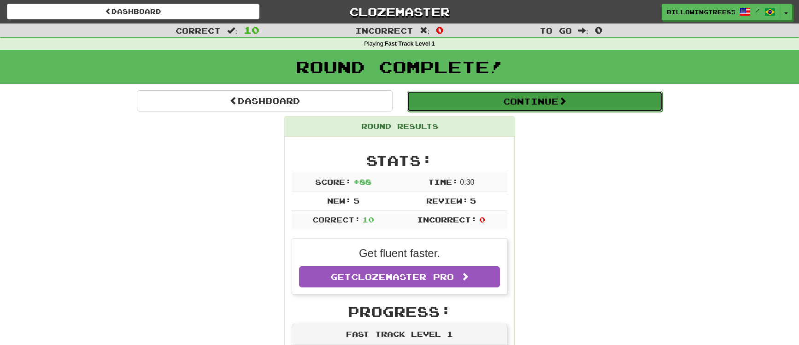
click at [526, 104] on button "Continue" at bounding box center [535, 101] width 256 height 21
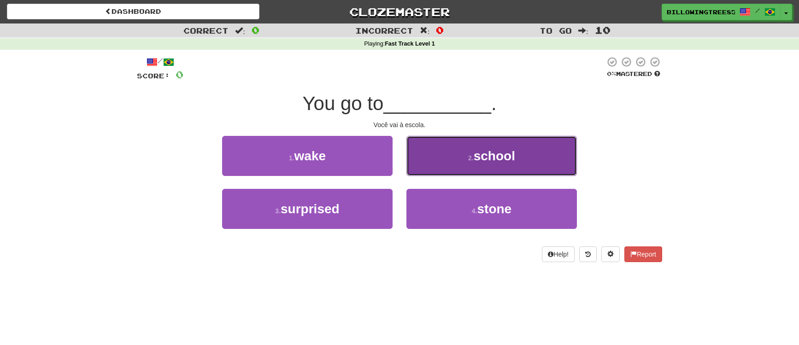
click at [506, 159] on span "school" at bounding box center [494, 156] width 41 height 14
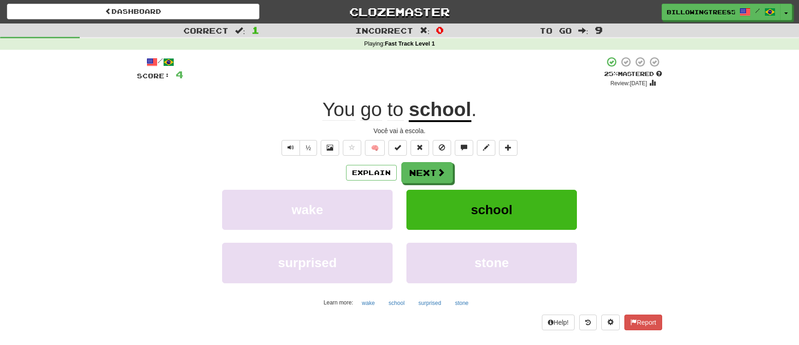
click at [328, 108] on span "You" at bounding box center [339, 110] width 33 height 22
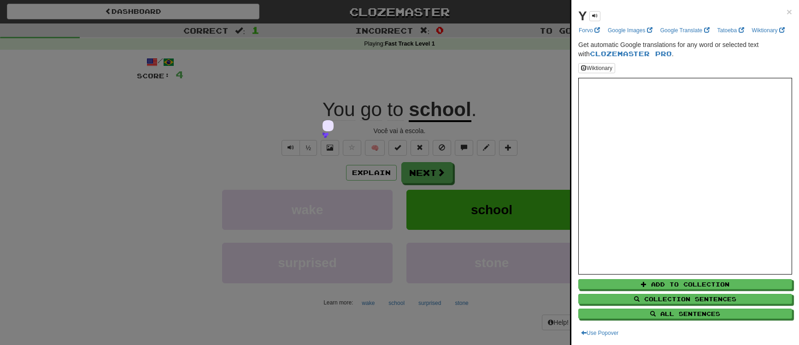
click at [314, 102] on div at bounding box center [399, 172] width 799 height 345
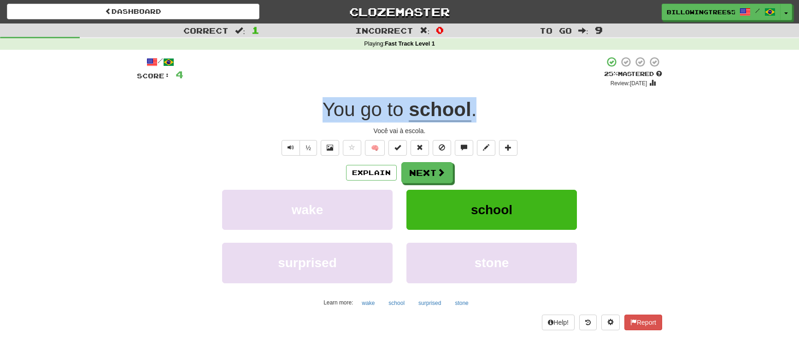
drag, startPoint x: 308, startPoint y: 102, endPoint x: 524, endPoint y: 94, distance: 216.2
click at [524, 94] on div "/ Score: 4 + 4 25 % Mastered Review: 2025-09-22 You go to school . Você vai à e…" at bounding box center [399, 193] width 525 height 274
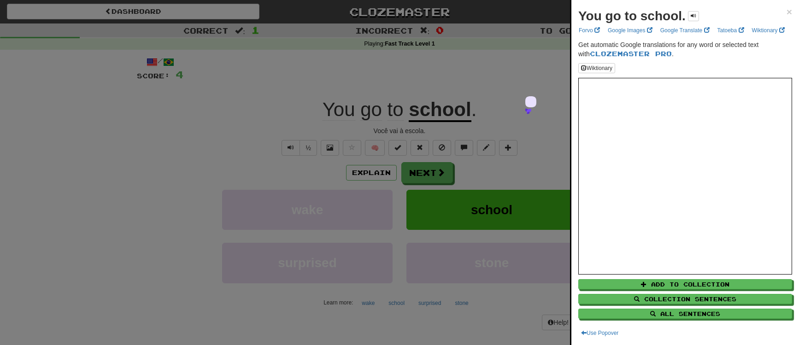
click at [481, 23] on div at bounding box center [399, 172] width 799 height 345
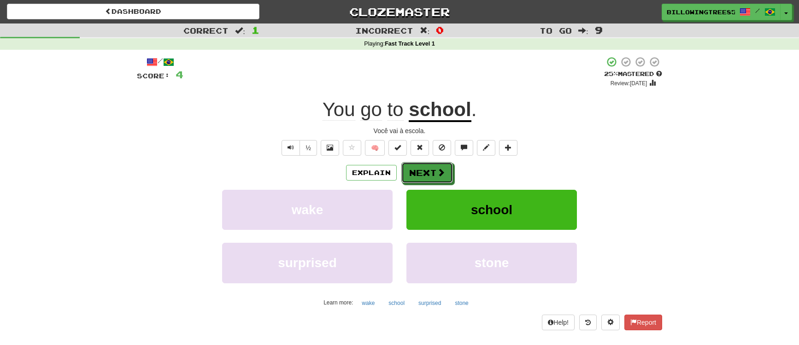
click at [403, 181] on button "Next" at bounding box center [427, 172] width 52 height 21
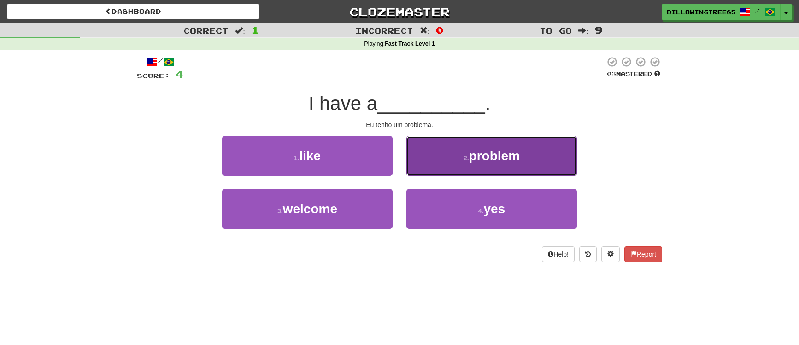
click at [464, 158] on small "2 ." at bounding box center [467, 157] width 6 height 7
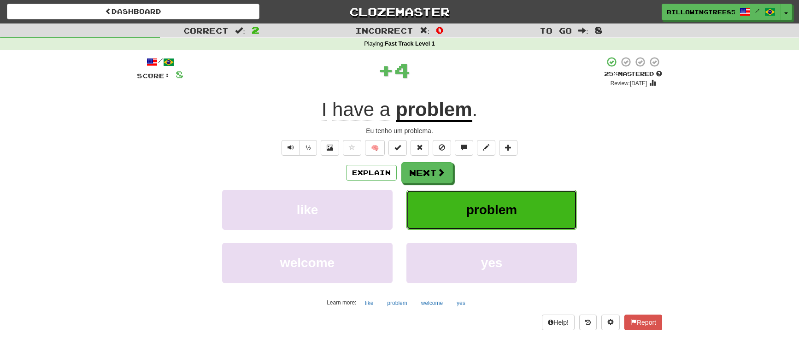
click at [463, 200] on button "problem" at bounding box center [491, 210] width 170 height 40
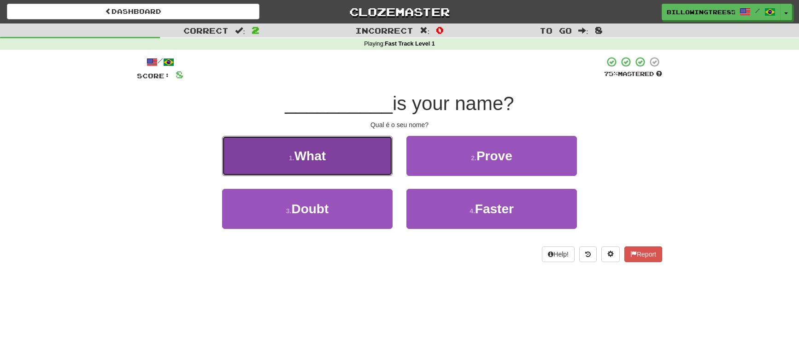
click at [366, 162] on button "1 . What" at bounding box center [307, 156] width 170 height 40
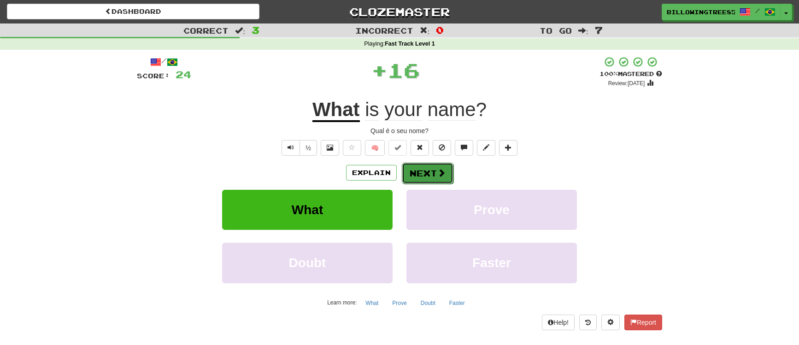
click at [430, 170] on button "Next" at bounding box center [428, 173] width 52 height 21
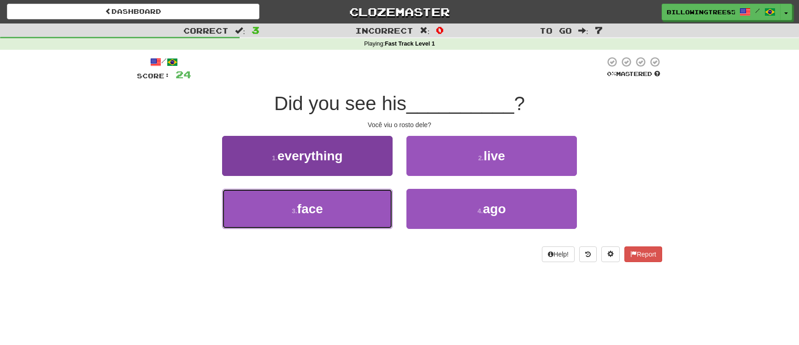
click at [357, 214] on button "3 . face" at bounding box center [307, 209] width 170 height 40
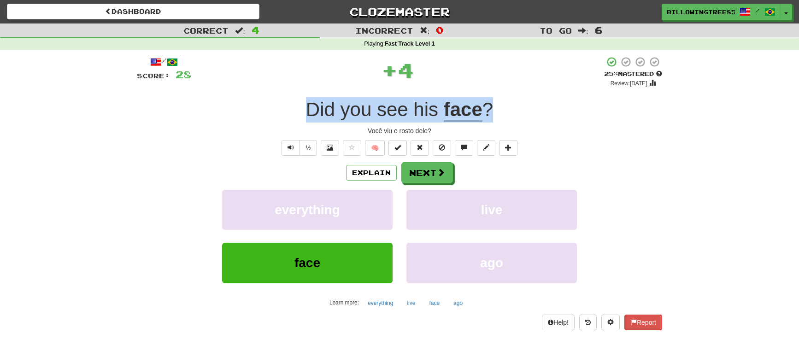
drag, startPoint x: 295, startPoint y: 113, endPoint x: 510, endPoint y: 107, distance: 214.8
click at [510, 107] on div "Did you see his face ?" at bounding box center [399, 109] width 525 height 25
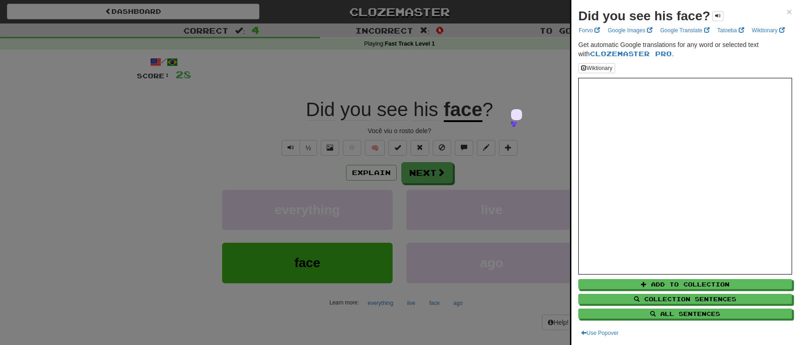
drag, startPoint x: 473, startPoint y: 18, endPoint x: 466, endPoint y: 38, distance: 21.1
click at [474, 18] on div at bounding box center [399, 172] width 799 height 345
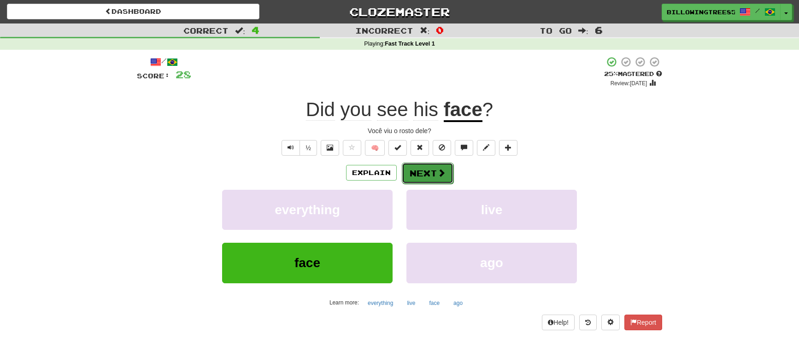
click at [425, 172] on button "Next" at bounding box center [428, 173] width 52 height 21
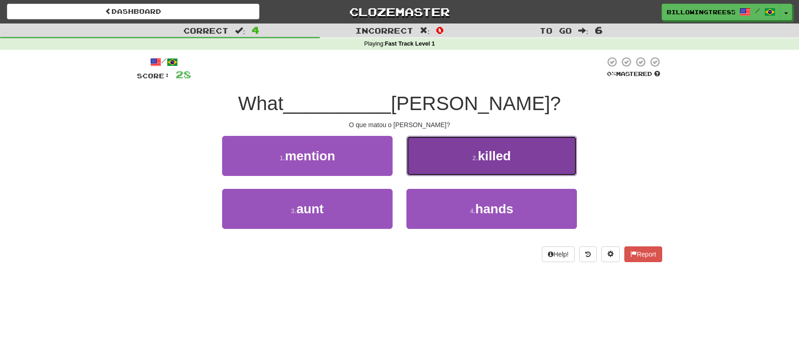
click at [502, 149] on span "killed" at bounding box center [494, 156] width 33 height 14
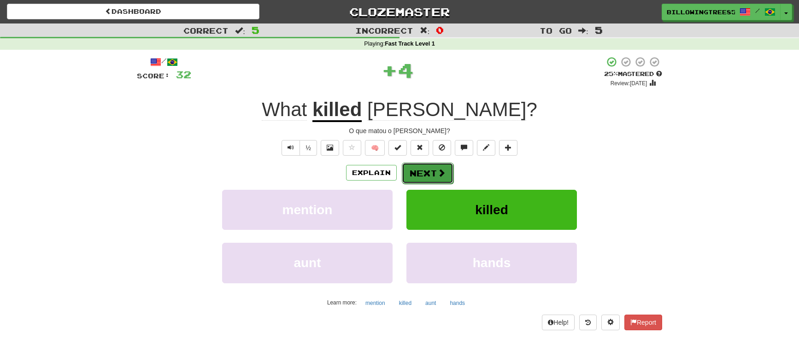
click at [435, 168] on button "Next" at bounding box center [428, 173] width 52 height 21
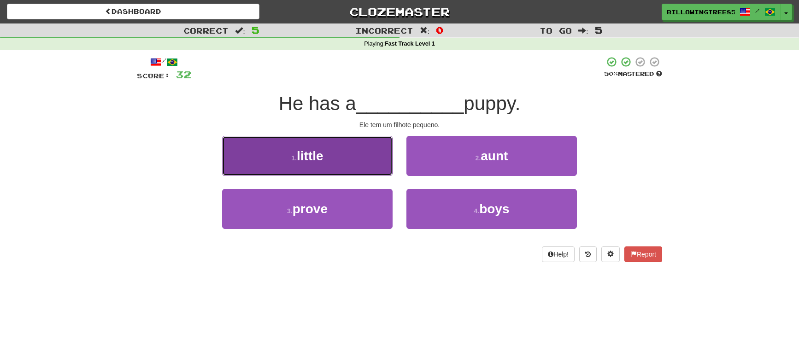
click at [367, 165] on button "1 . little" at bounding box center [307, 156] width 170 height 40
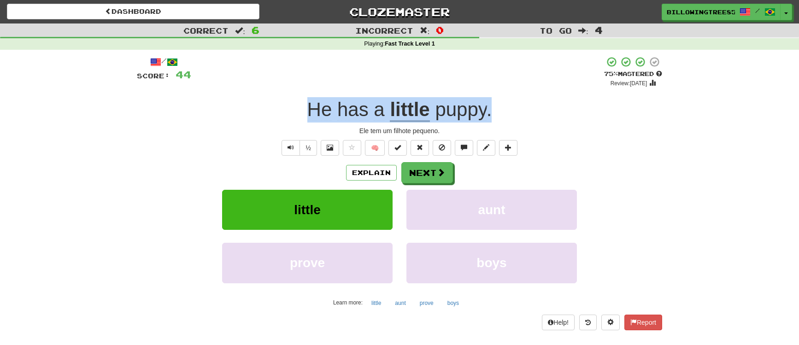
drag, startPoint x: 305, startPoint y: 108, endPoint x: 520, endPoint y: 116, distance: 214.4
click at [520, 116] on div "He has a little puppy ." at bounding box center [399, 109] width 525 height 25
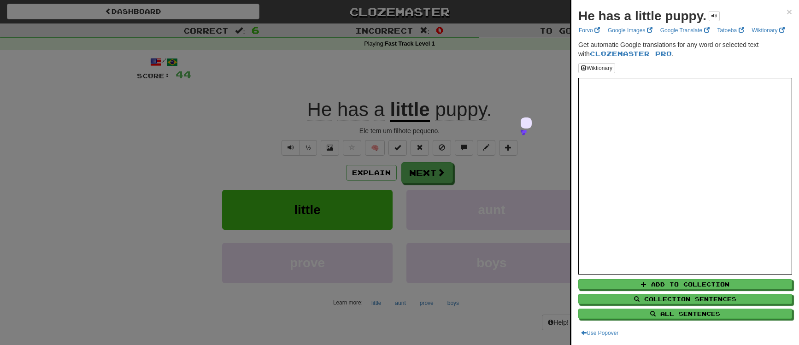
drag, startPoint x: 499, startPoint y: 40, endPoint x: 490, endPoint y: 39, distance: 9.2
click at [499, 40] on div at bounding box center [399, 172] width 799 height 345
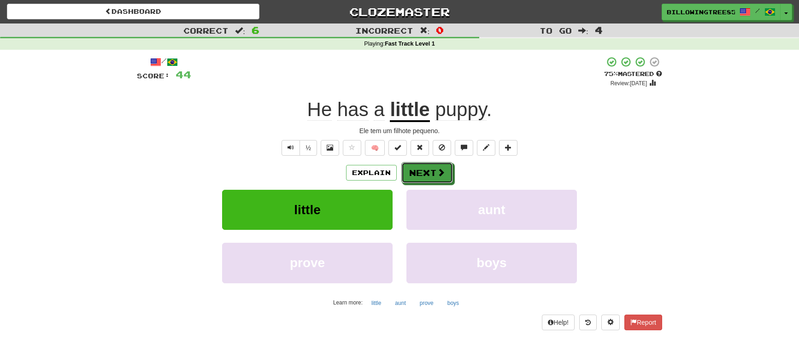
click at [417, 177] on button "Next" at bounding box center [427, 172] width 52 height 21
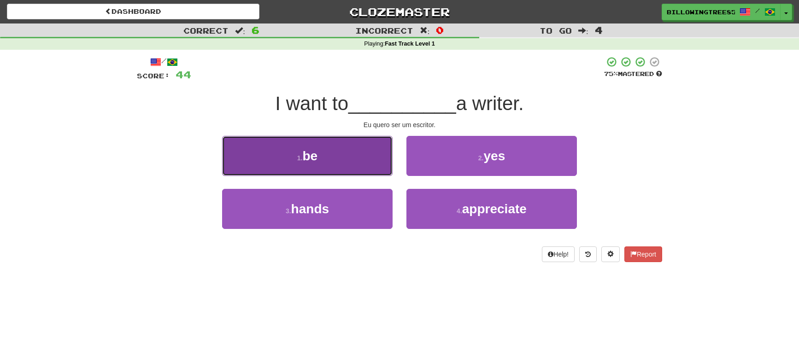
click at [370, 170] on button "1 . be" at bounding box center [307, 156] width 170 height 40
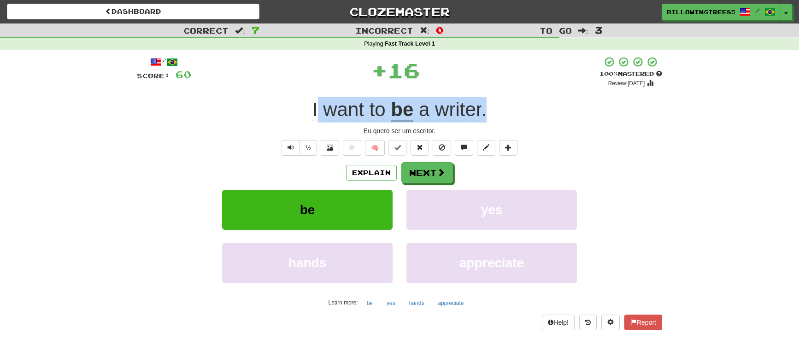
drag, startPoint x: 339, startPoint y: 106, endPoint x: 496, endPoint y: 110, distance: 157.2
click at [496, 110] on div "I want to be a writer ." at bounding box center [399, 109] width 525 height 25
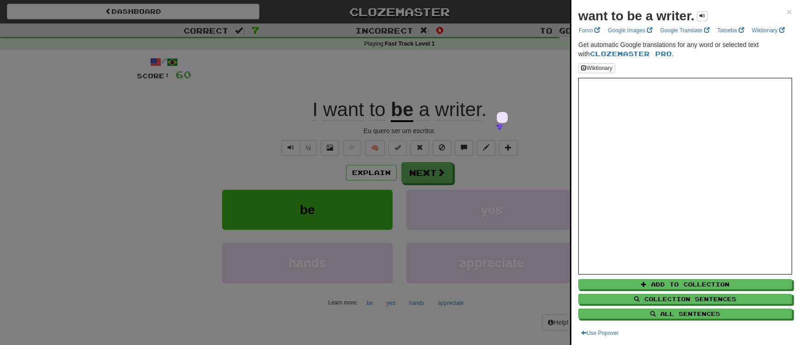
drag, startPoint x: 310, startPoint y: 112, endPoint x: 473, endPoint y: 111, distance: 163.1
click at [473, 111] on div at bounding box center [399, 172] width 799 height 345
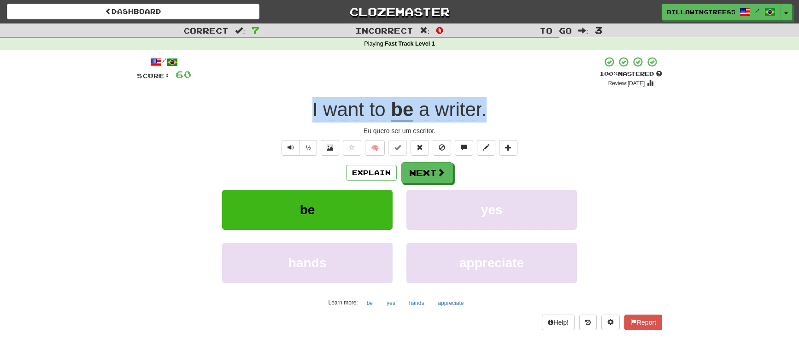
drag, startPoint x: 299, startPoint y: 93, endPoint x: 504, endPoint y: 110, distance: 205.3
click at [503, 105] on div "/ Score: 60 + 16 100 % Mastered Review: 2026-03-20 I want to be a writer . Eu q…" at bounding box center [399, 193] width 525 height 274
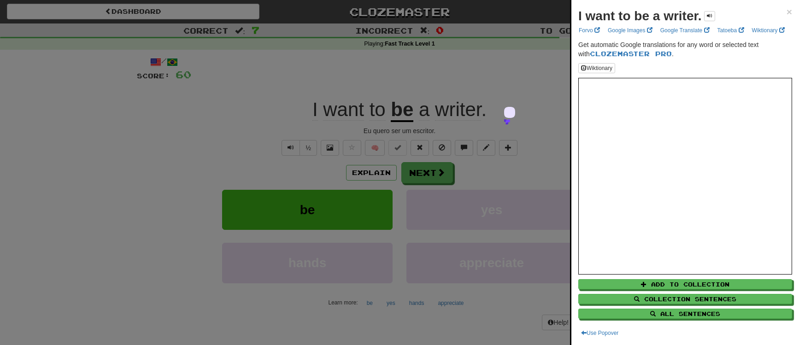
click at [479, 21] on div at bounding box center [399, 172] width 799 height 345
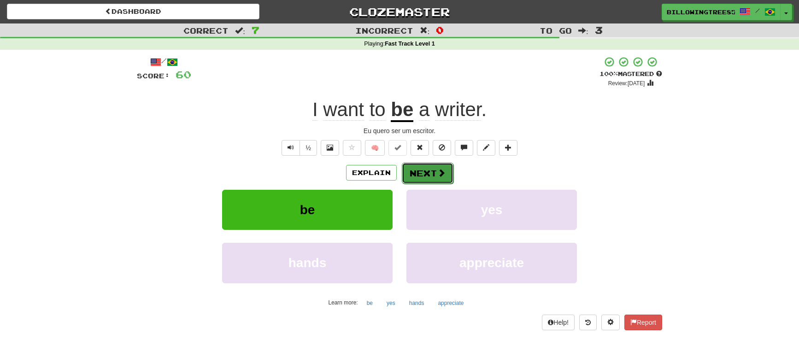
click at [438, 174] on span at bounding box center [441, 173] width 8 height 8
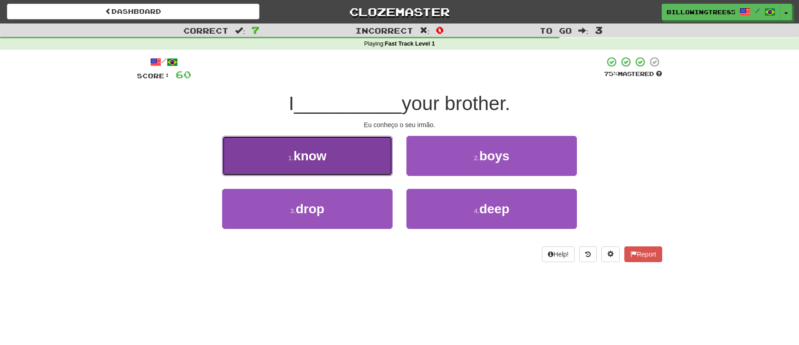
click at [341, 158] on button "1 . know" at bounding box center [307, 156] width 170 height 40
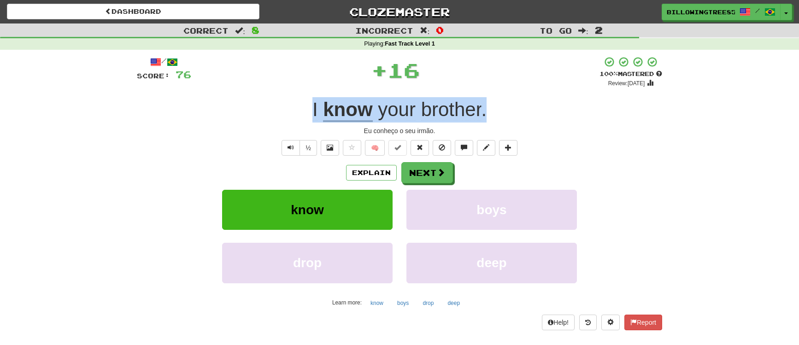
drag, startPoint x: 300, startPoint y: 109, endPoint x: 520, endPoint y: 103, distance: 220.3
click at [520, 103] on div "I know your brother ." at bounding box center [399, 109] width 525 height 25
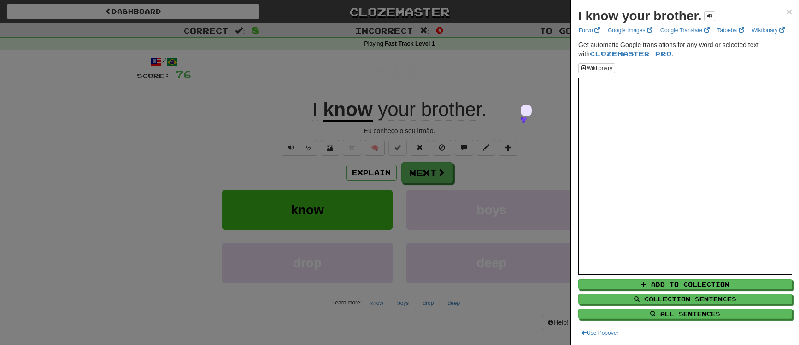
drag, startPoint x: 518, startPoint y: 22, endPoint x: 488, endPoint y: 77, distance: 63.3
click at [518, 22] on div at bounding box center [399, 172] width 799 height 345
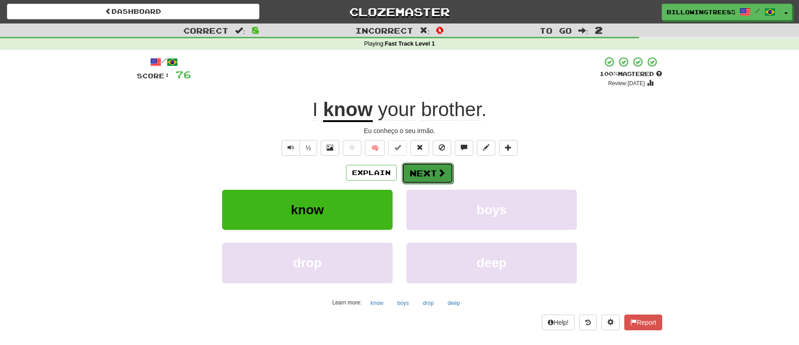
click at [419, 171] on button "Next" at bounding box center [428, 173] width 52 height 21
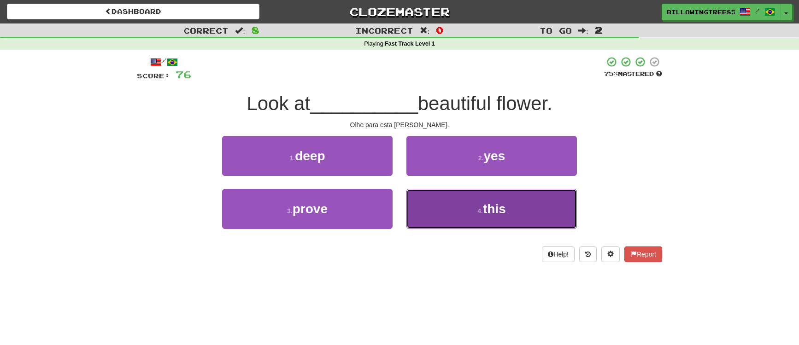
click at [465, 204] on button "4 . this" at bounding box center [491, 209] width 170 height 40
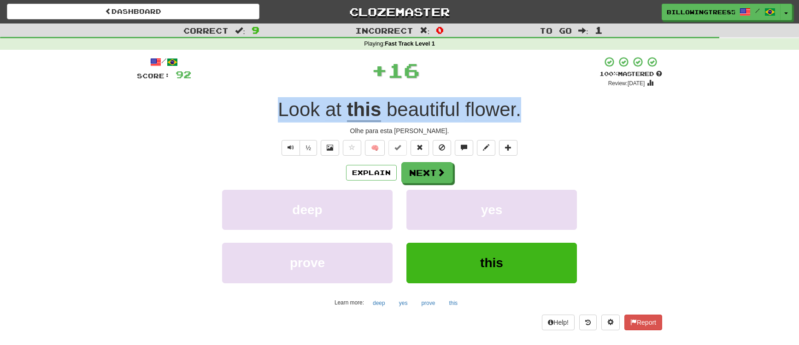
drag, startPoint x: 265, startPoint y: 106, endPoint x: 601, endPoint y: 108, distance: 335.5
click at [601, 108] on div "Look at this beautiful flower ." at bounding box center [399, 109] width 525 height 25
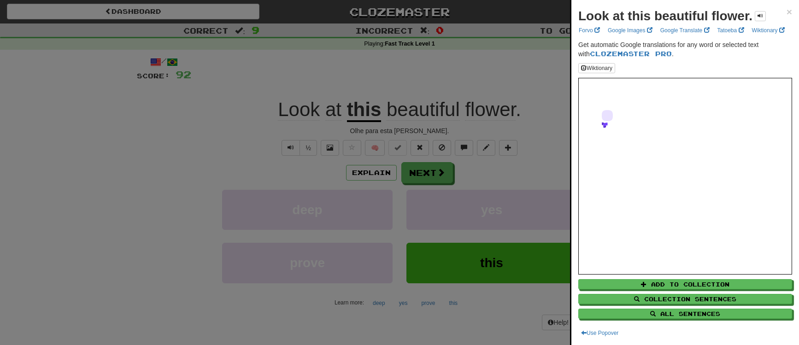
drag, startPoint x: 493, startPoint y: 28, endPoint x: 490, endPoint y: 35, distance: 8.5
click at [493, 30] on div at bounding box center [399, 172] width 799 height 345
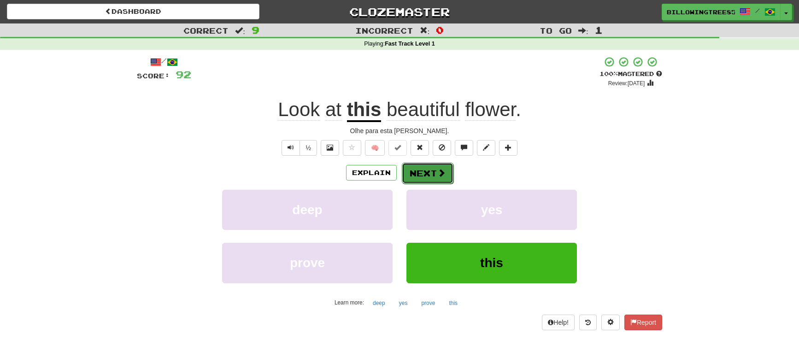
click at [440, 179] on button "Next" at bounding box center [428, 173] width 52 height 21
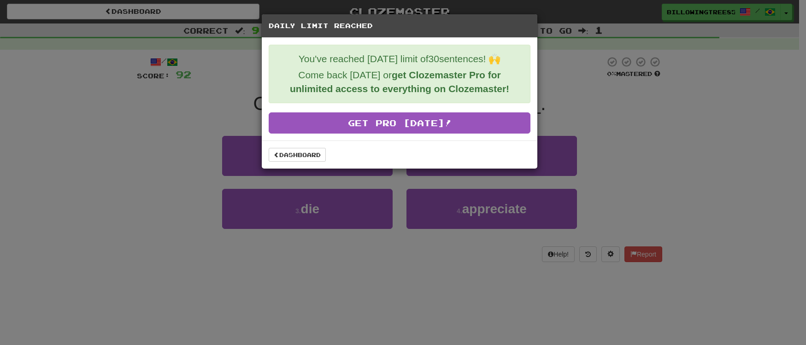
click at [583, 78] on div "Daily Limit Reached You've reached today's limit of 30 sentences! 🙌 Come back t…" at bounding box center [403, 172] width 806 height 345
click at [307, 152] on link "Dashboard" at bounding box center [297, 155] width 57 height 14
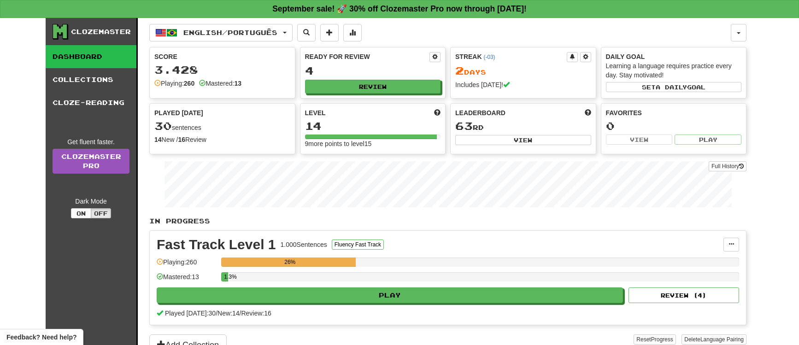
click at [557, 23] on div "English / Português English / Português Streak: 2 Review: 4 Points today: 272 L…" at bounding box center [447, 198] width 597 height 361
drag, startPoint x: 104, startPoint y: 100, endPoint x: 140, endPoint y: 109, distance: 36.8
click at [104, 100] on link "Cloze-Reading" at bounding box center [91, 102] width 91 height 23
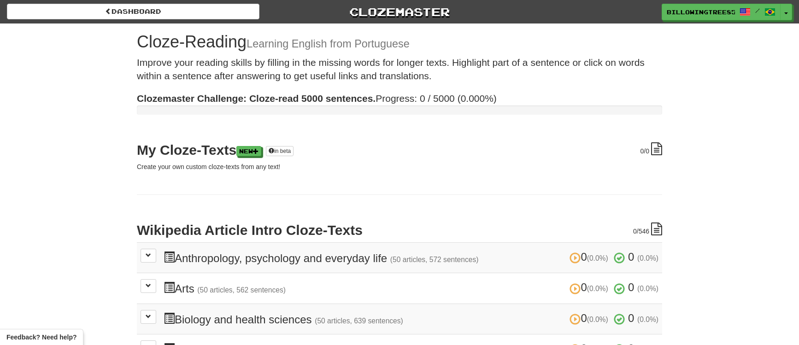
scroll to position [138, 0]
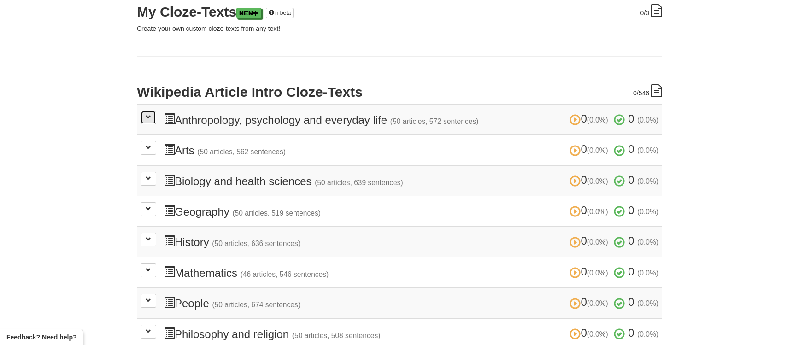
click at [146, 118] on span at bounding box center [149, 117] width 6 height 6
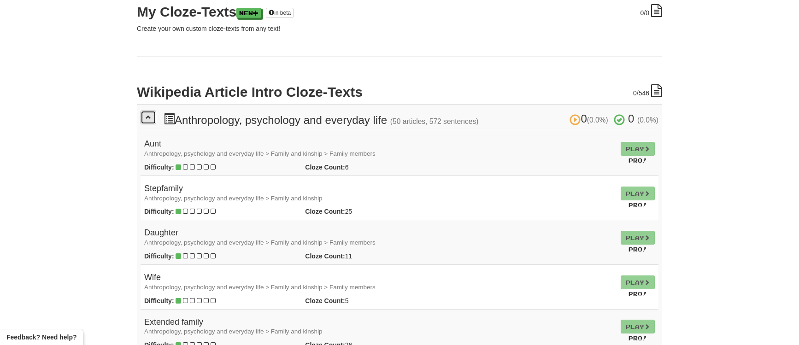
click at [146, 118] on span at bounding box center [149, 117] width 6 height 6
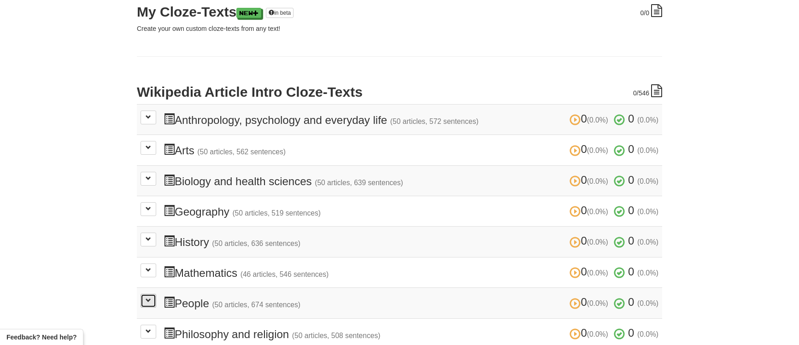
click at [152, 302] on button at bounding box center [149, 301] width 16 height 14
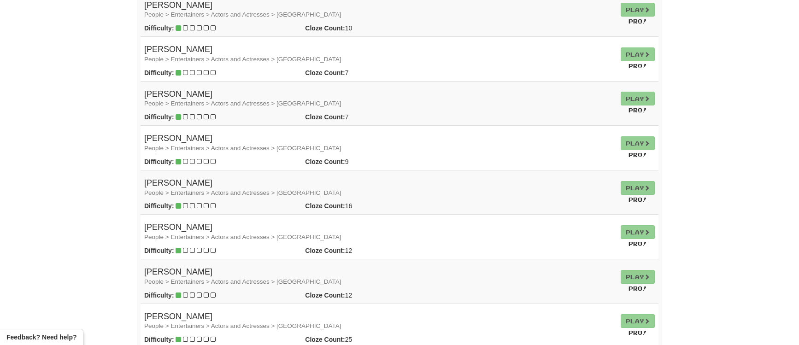
scroll to position [184, 0]
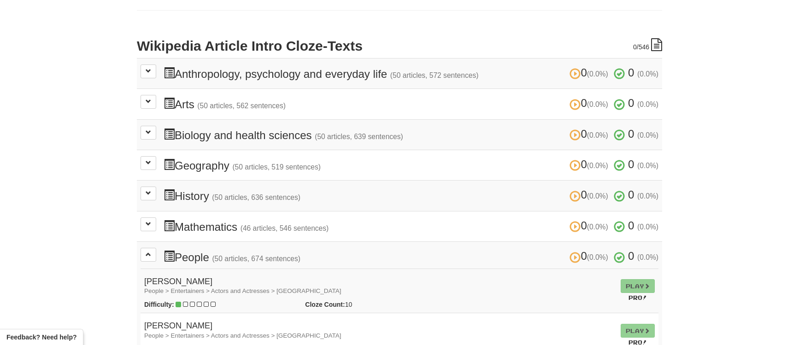
click at [640, 285] on td "Play Pro!" at bounding box center [637, 291] width 41 height 45
click at [176, 285] on h4 "Barbara Stanwyck People > Entertainers > Actors and Actresses > USA" at bounding box center [378, 286] width 469 height 18
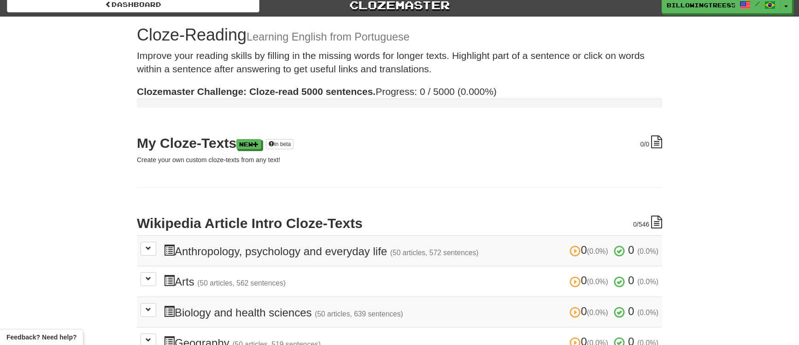
scroll to position [0, 0]
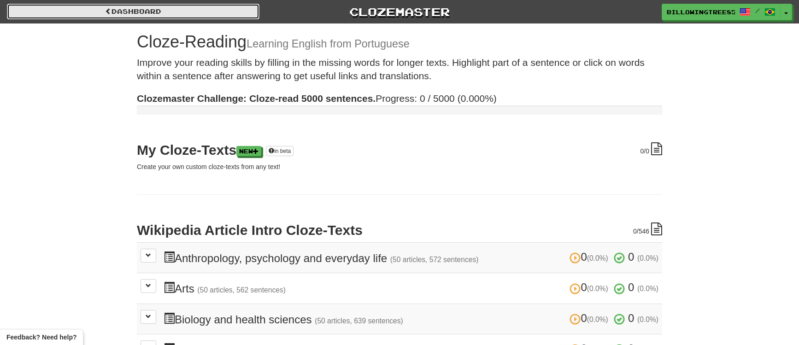
click at [164, 11] on link "Dashboard" at bounding box center [133, 12] width 253 height 16
